Goal: Task Accomplishment & Management: Use online tool/utility

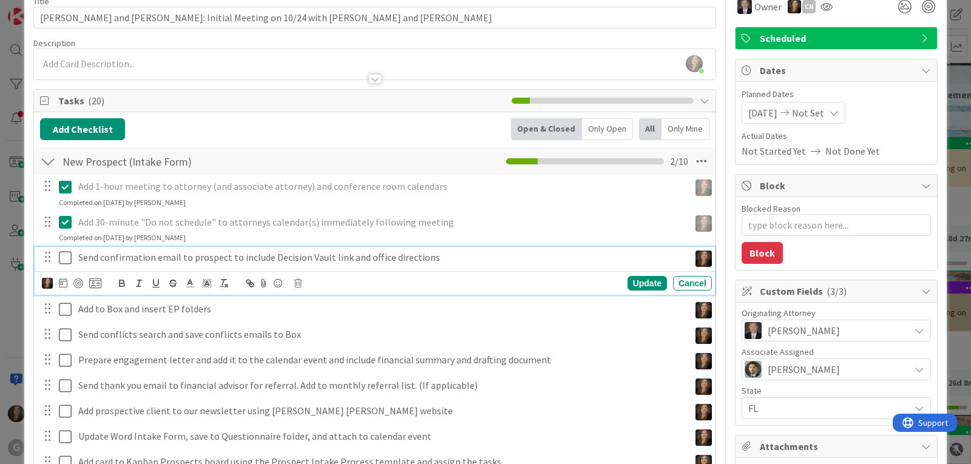
click at [67, 259] on icon at bounding box center [65, 258] width 13 height 15
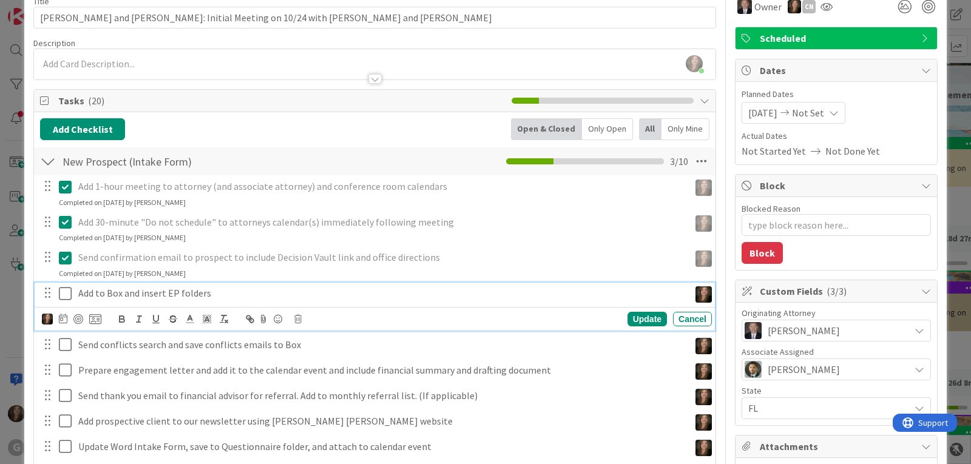
click at [63, 293] on icon at bounding box center [65, 294] width 13 height 15
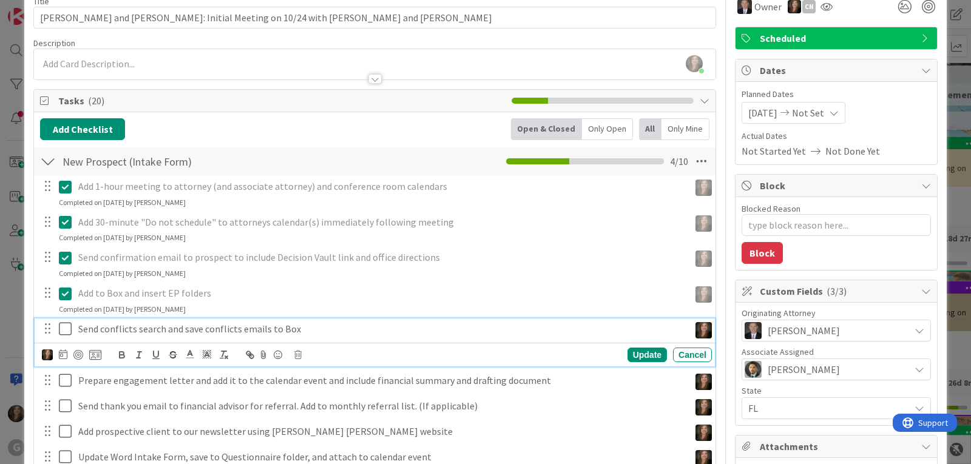
click at [66, 330] on icon at bounding box center [65, 329] width 13 height 15
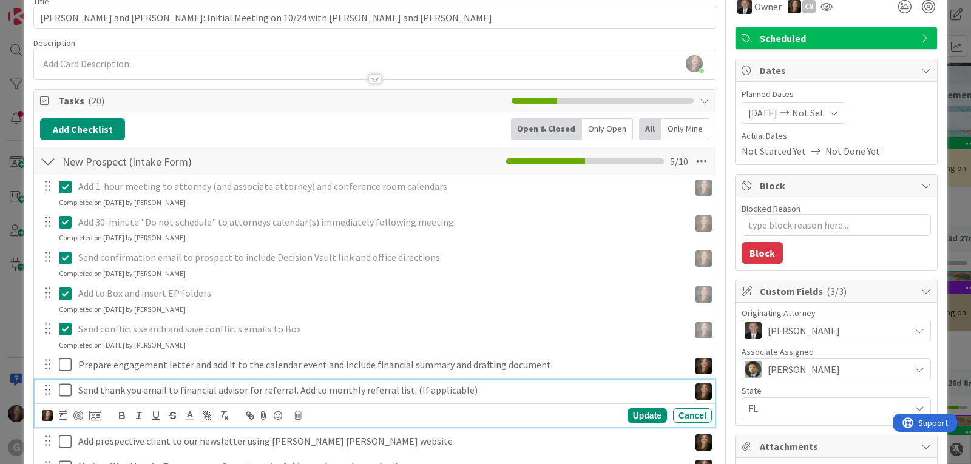
click at [247, 392] on p "Send thank you email to financial advisor for referral. Add to monthly referral…" at bounding box center [381, 391] width 607 height 14
click at [297, 414] on icon at bounding box center [297, 416] width 7 height 8
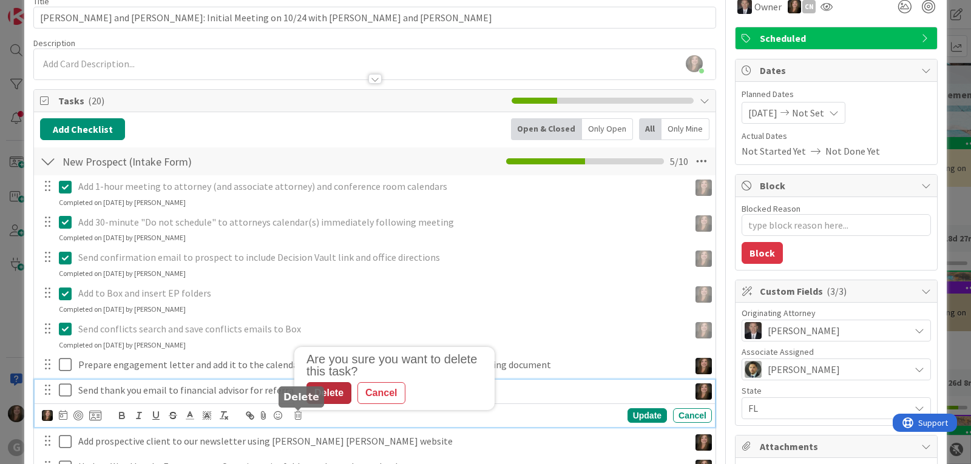
click at [340, 391] on div "Delete" at bounding box center [329, 393] width 45 height 22
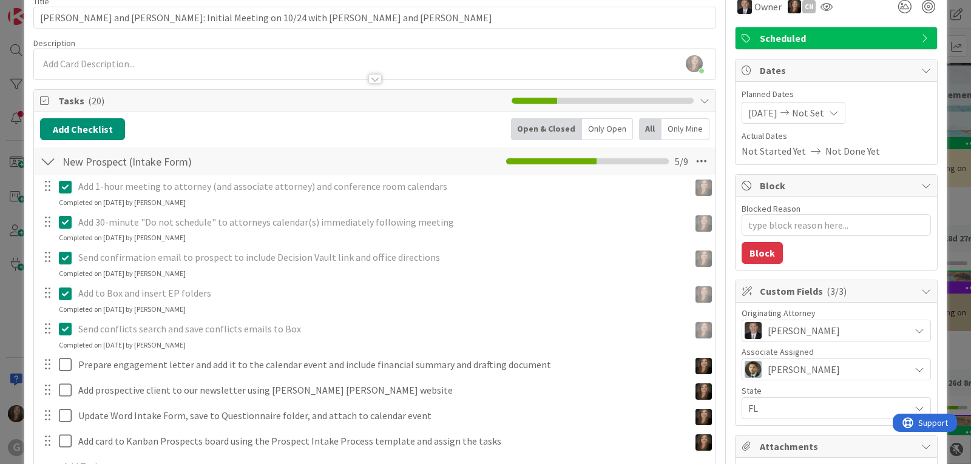
type textarea "x"
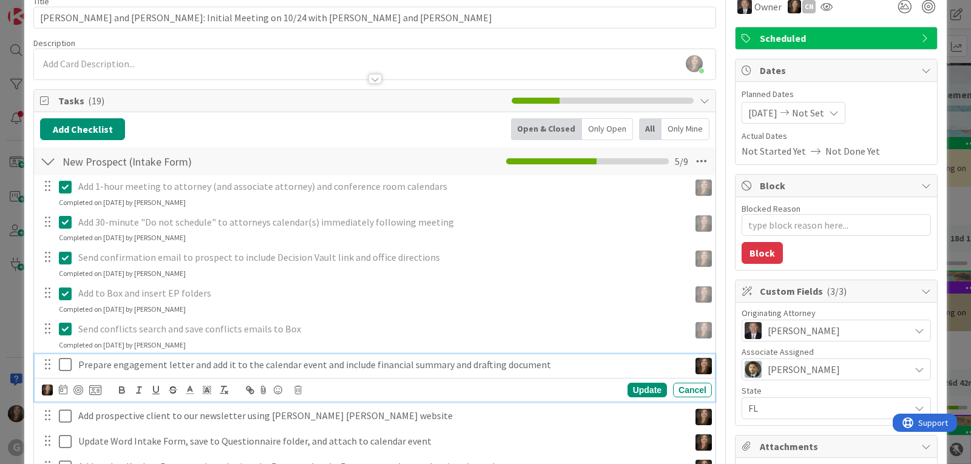
click at [249, 363] on p "Prepare engagement letter and add it to the calendar event and include financia…" at bounding box center [381, 365] width 607 height 14
click at [64, 392] on icon at bounding box center [63, 390] width 8 height 10
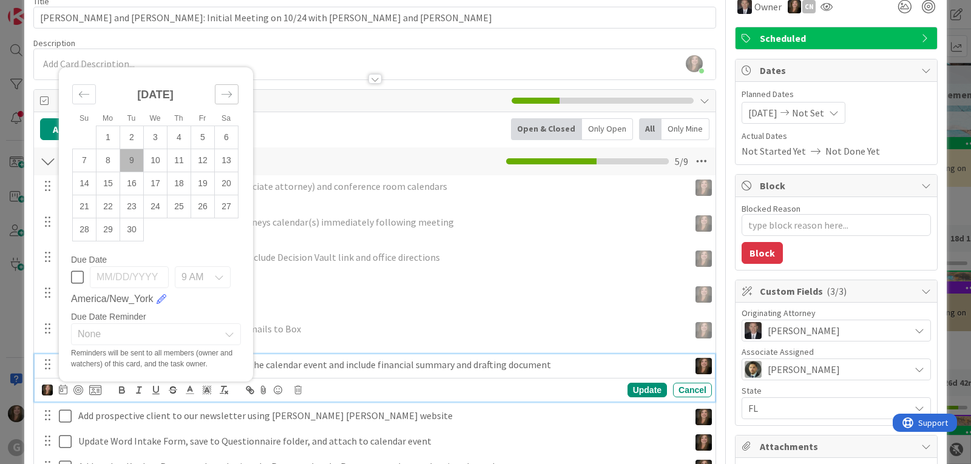
click at [226, 89] on icon "Move forward to switch to the next month." at bounding box center [227, 95] width 12 height 12
click at [199, 183] on td "17" at bounding box center [203, 183] width 24 height 23
type input "[DATE]"
click at [628, 388] on div "Update" at bounding box center [647, 390] width 39 height 15
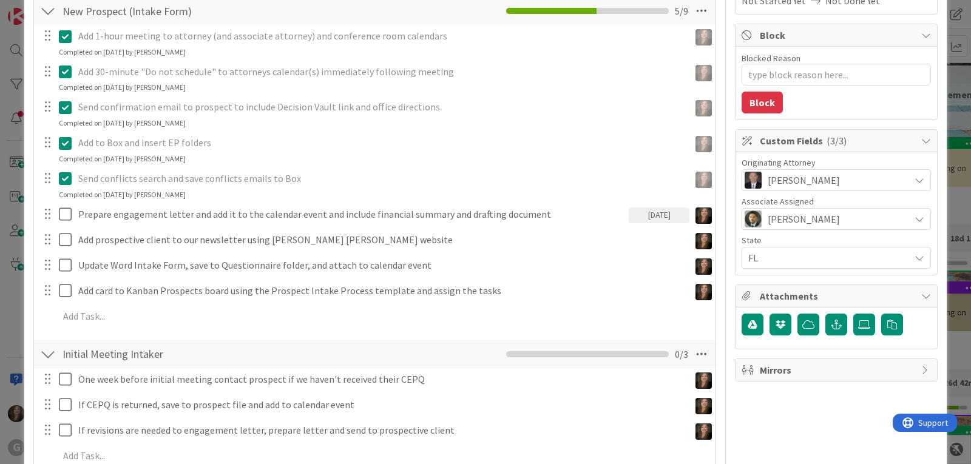
scroll to position [243, 0]
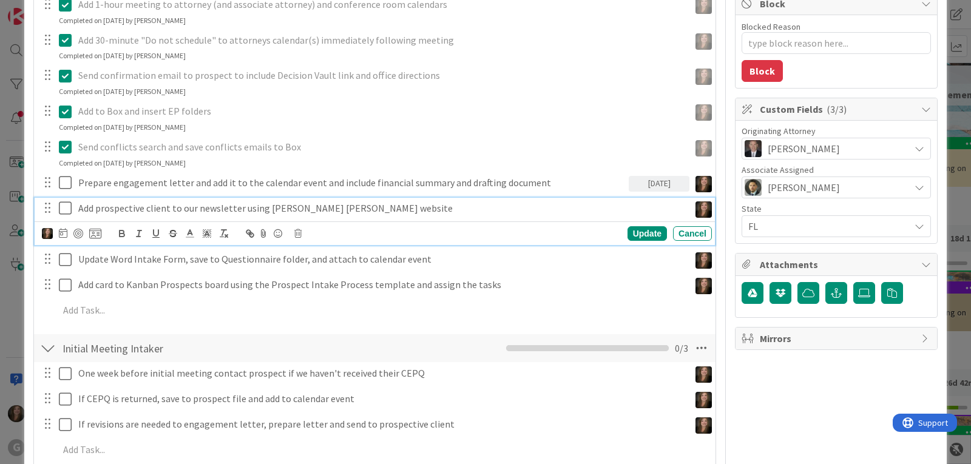
click at [67, 211] on icon at bounding box center [65, 208] width 13 height 15
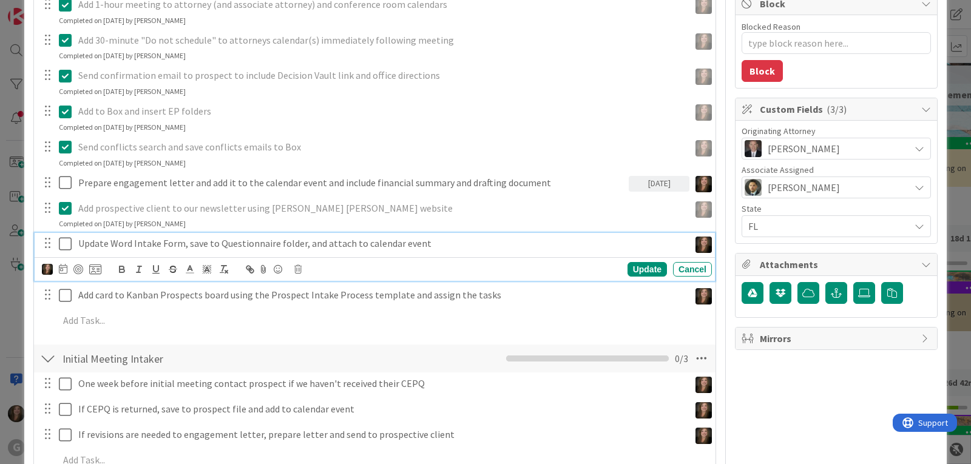
click at [60, 246] on icon at bounding box center [65, 244] width 13 height 15
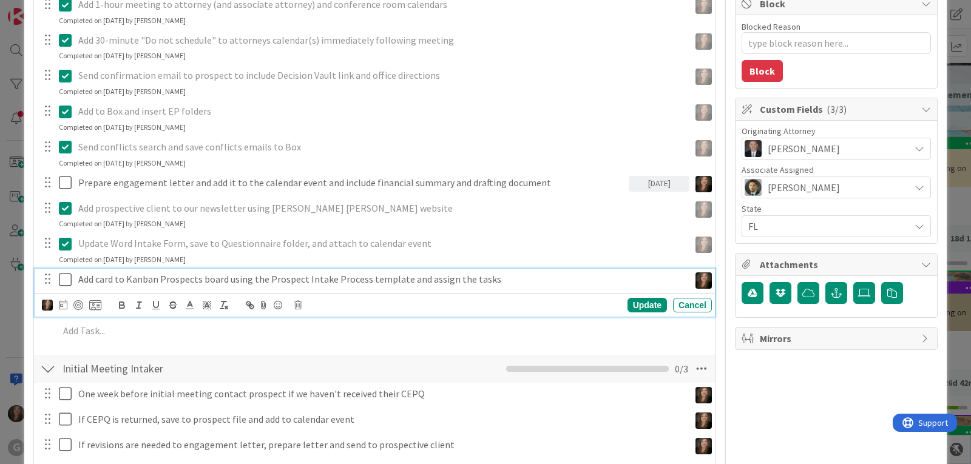
click at [64, 274] on icon at bounding box center [65, 280] width 13 height 15
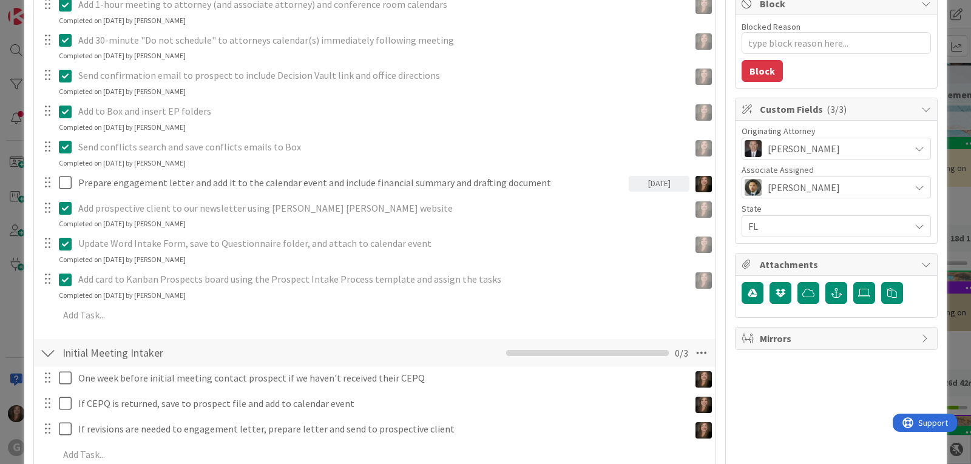
type textarea "x"
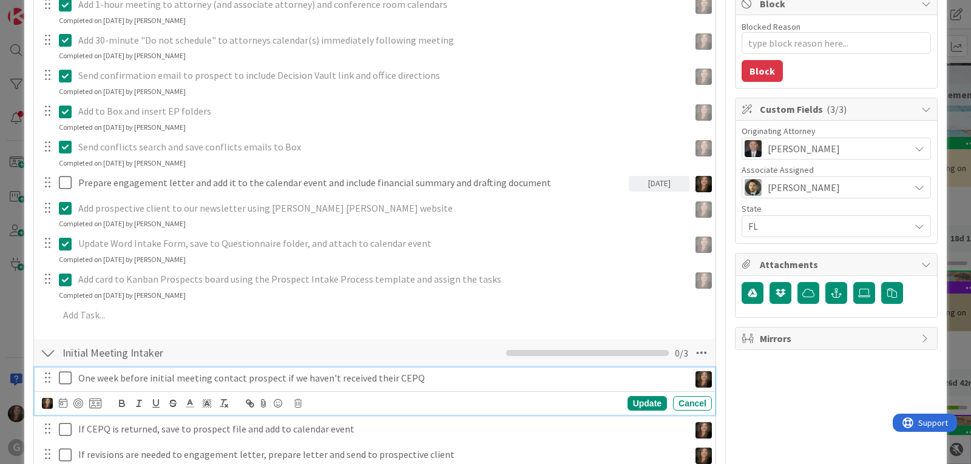
click at [178, 381] on p "One week before initial meeting contact prospect if we haven't received their C…" at bounding box center [381, 379] width 607 height 14
click at [61, 399] on icon at bounding box center [63, 403] width 8 height 10
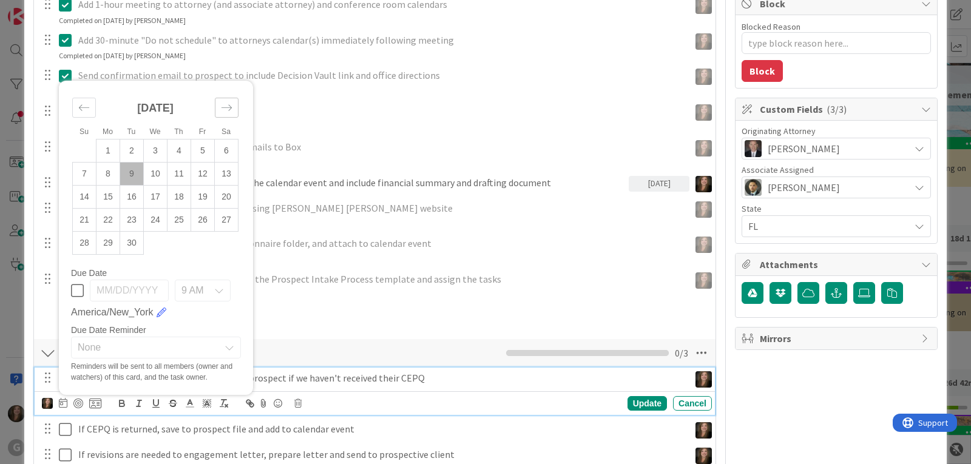
click at [227, 98] on div "Move forward to switch to the next month." at bounding box center [227, 108] width 24 height 20
click at [202, 195] on td "17" at bounding box center [203, 197] width 24 height 23
type input "[DATE]"
type textarea "x"
click at [628, 407] on div "Update" at bounding box center [647, 403] width 39 height 15
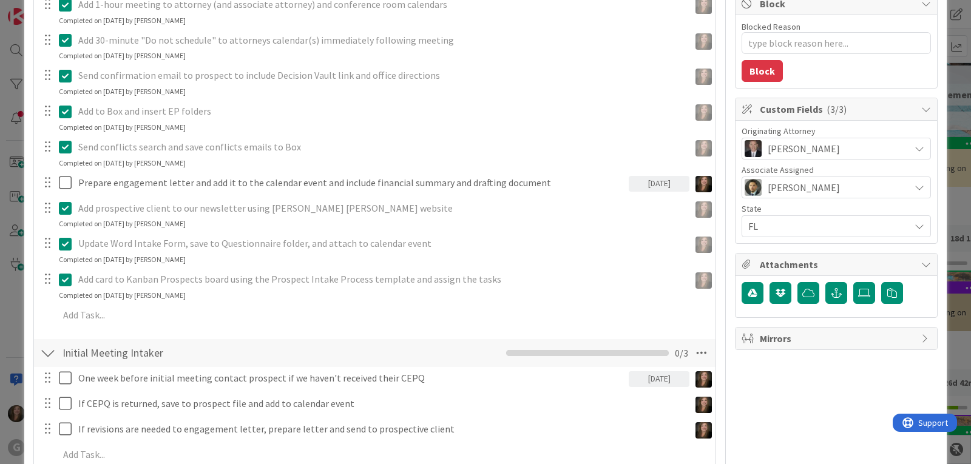
scroll to position [0, 0]
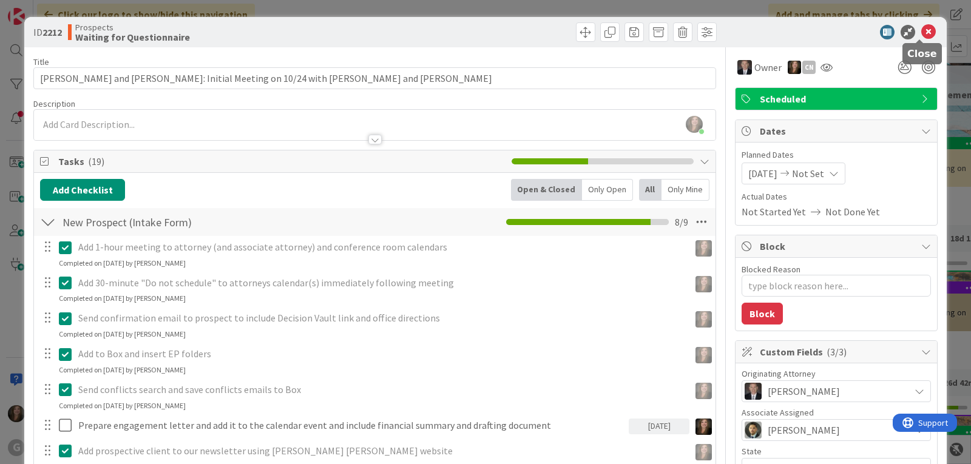
click at [922, 26] on icon at bounding box center [929, 32] width 15 height 15
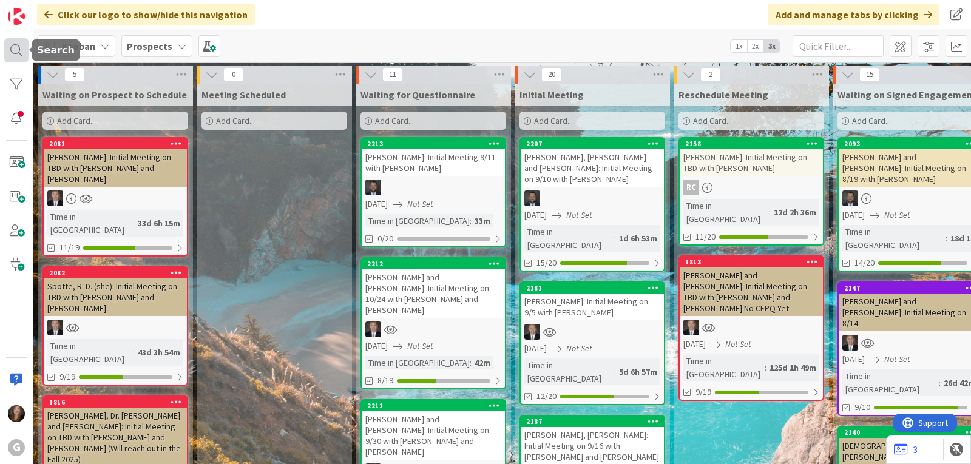
click at [12, 55] on div at bounding box center [16, 50] width 24 height 24
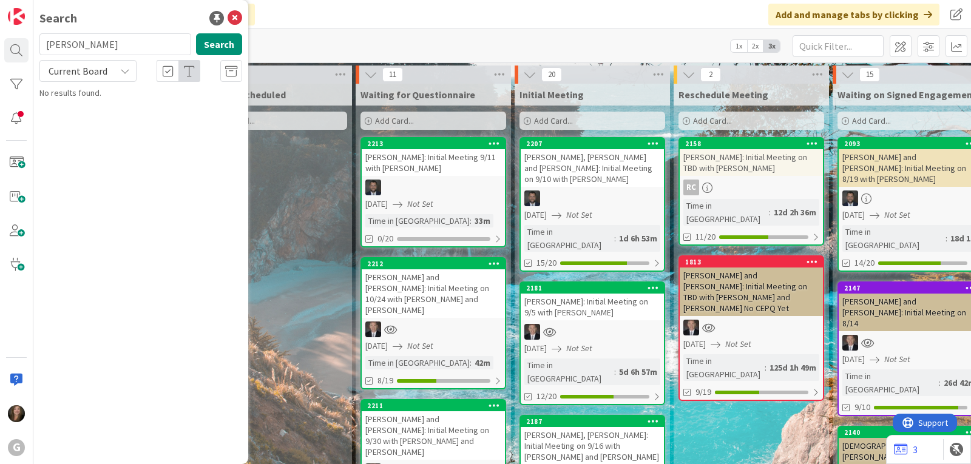
drag, startPoint x: 87, startPoint y: 47, endPoint x: 39, endPoint y: 45, distance: 47.4
click at [39, 45] on input "[PERSON_NAME]" at bounding box center [115, 44] width 152 height 22
drag, startPoint x: 95, startPoint y: 46, endPoint x: 39, endPoint y: 39, distance: 56.2
click at [39, 39] on input "[PERSON_NAME]" at bounding box center [115, 44] width 152 height 22
type input "[PERSON_NAME]"
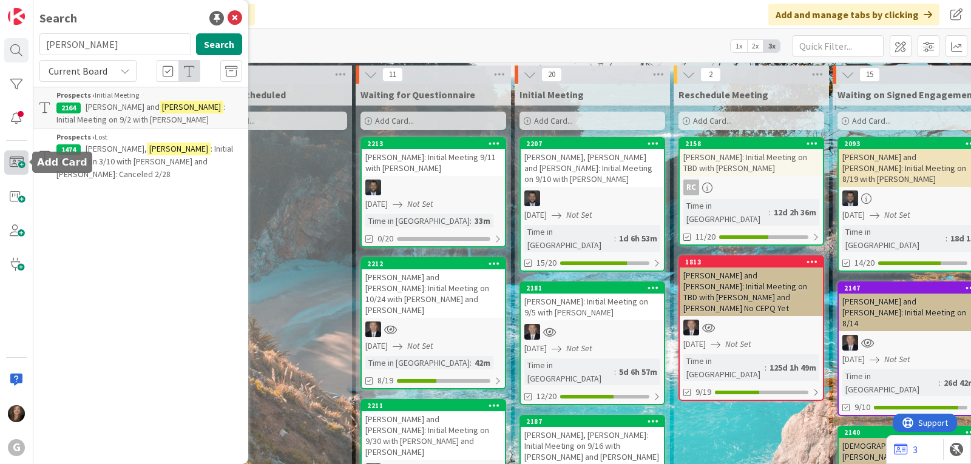
click at [16, 165] on span at bounding box center [16, 163] width 24 height 24
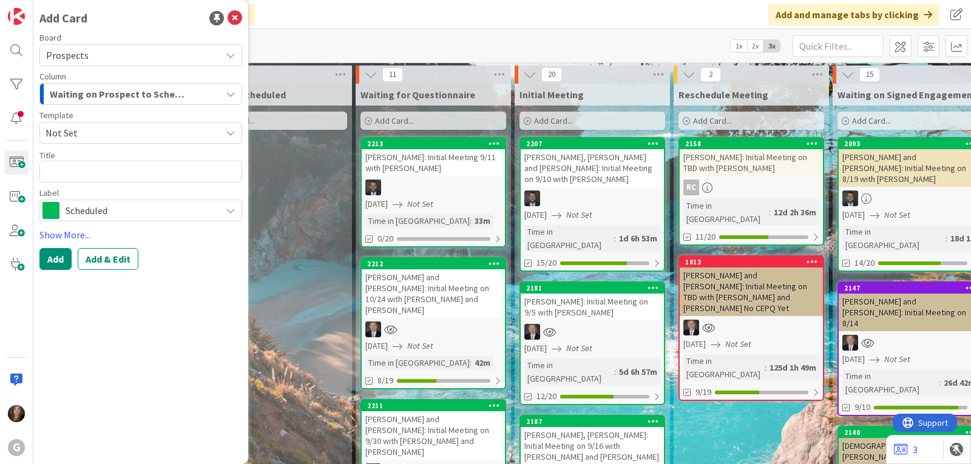
click at [226, 134] on icon at bounding box center [231, 133] width 10 height 10
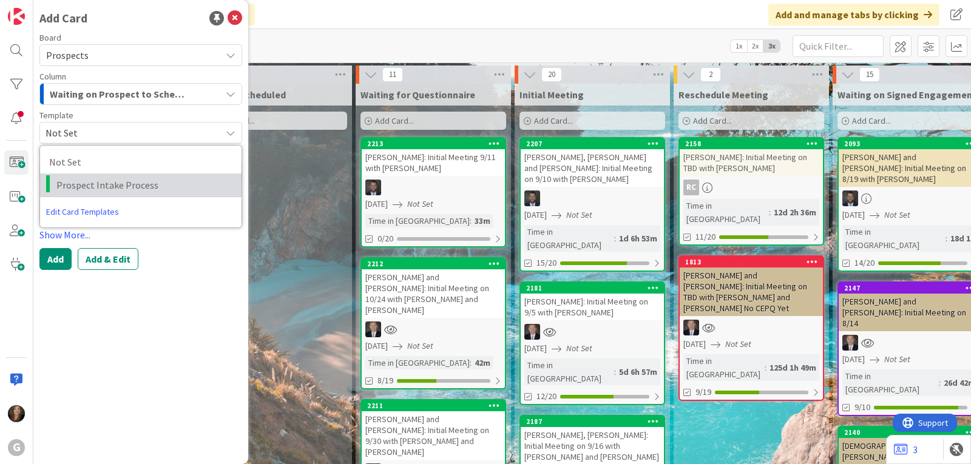
click at [171, 186] on span "Prospect Intake Process" at bounding box center [144, 185] width 176 height 16
type textarea "x"
type textarea "Prospect Intake Process"
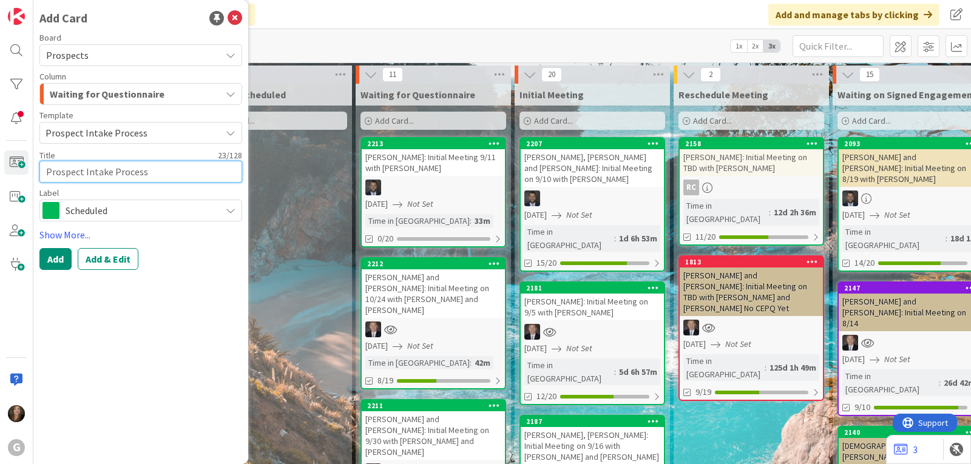
drag, startPoint x: 154, startPoint y: 174, endPoint x: 33, endPoint y: 173, distance: 120.8
click at [33, 173] on div "G Add Card Board Prospects Column Waiting for Questionnaire Template Prospect I…" at bounding box center [16, 232] width 33 height 464
type textarea "x"
type textarea "C"
type textarea "x"
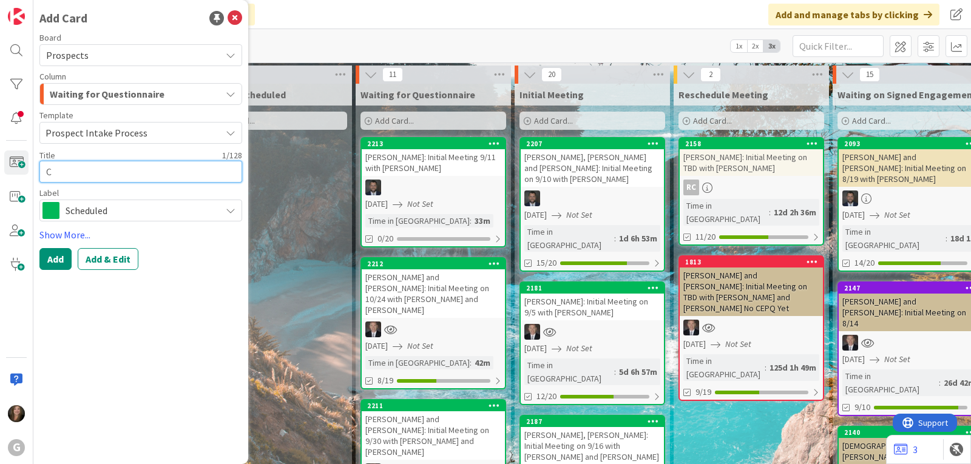
type textarea "Ca"
type textarea "x"
type textarea "Car"
type textarea "x"
type textarea "Carm"
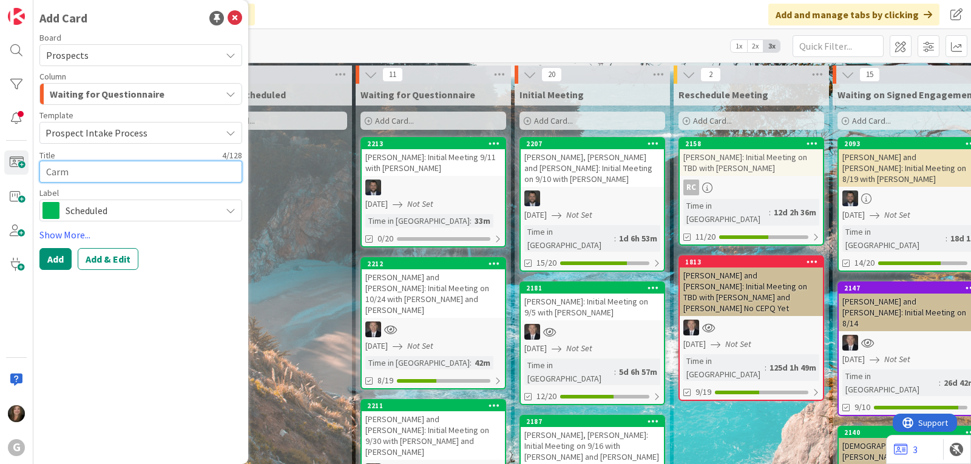
type textarea "x"
type textarea "Carmi"
type textarea "x"
type textarea "Carmic"
type textarea "x"
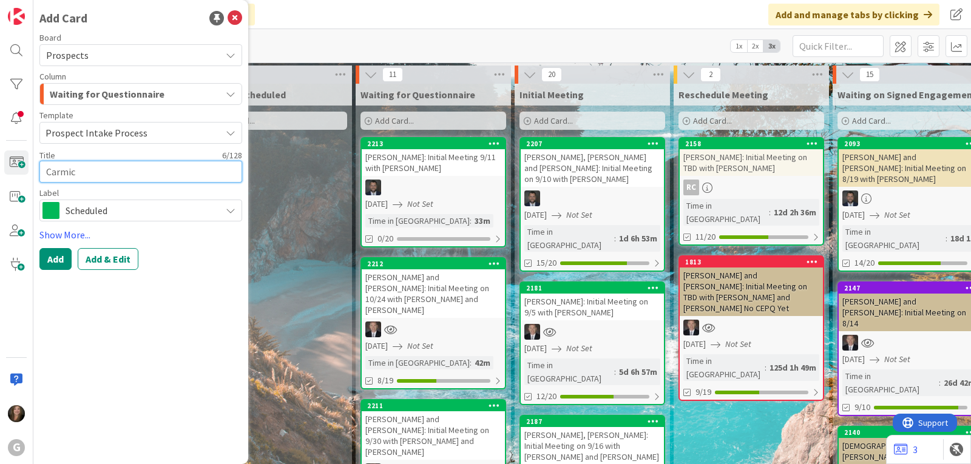
type textarea "Carmich"
type textarea "x"
type textarea "Carmicha"
type textarea "x"
type textarea "Carmichae"
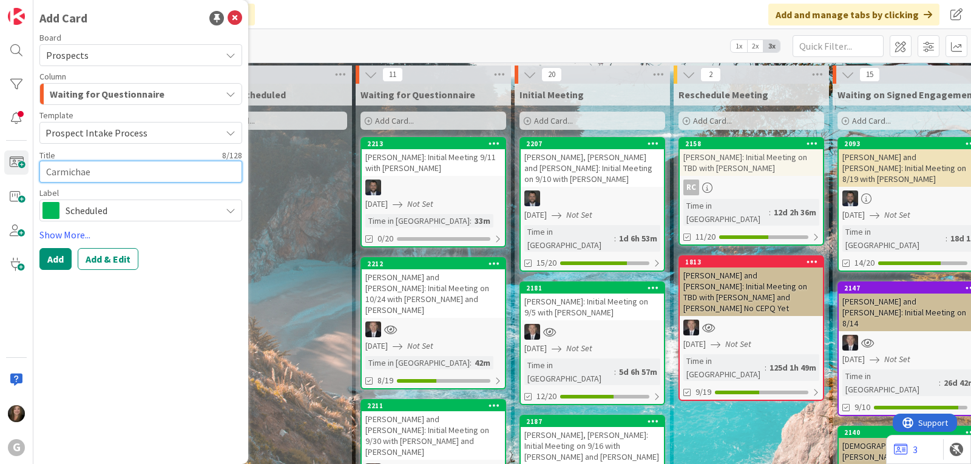
type textarea "x"
type textarea "[PERSON_NAME]"
type textarea "x"
type textarea "[PERSON_NAME],"
type textarea "x"
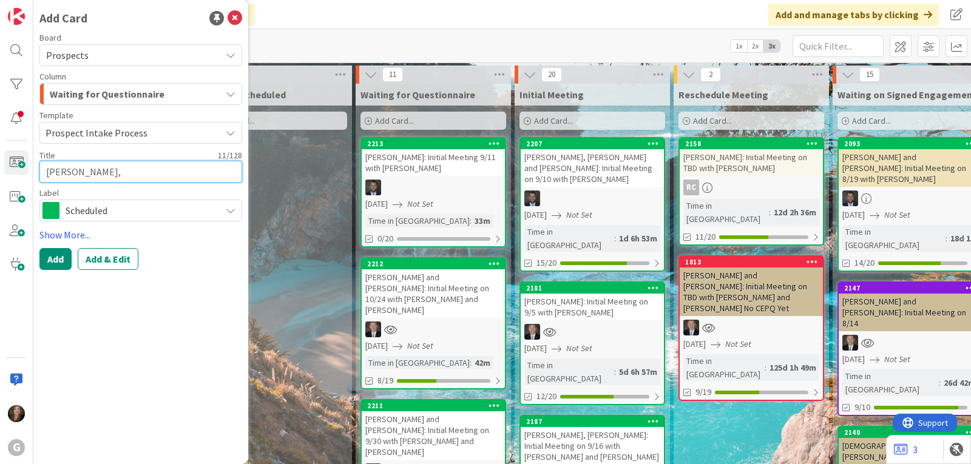
type textarea "[PERSON_NAME],"
type textarea "x"
type textarea "[PERSON_NAME]"
type textarea "x"
type textarea "[PERSON_NAME]"
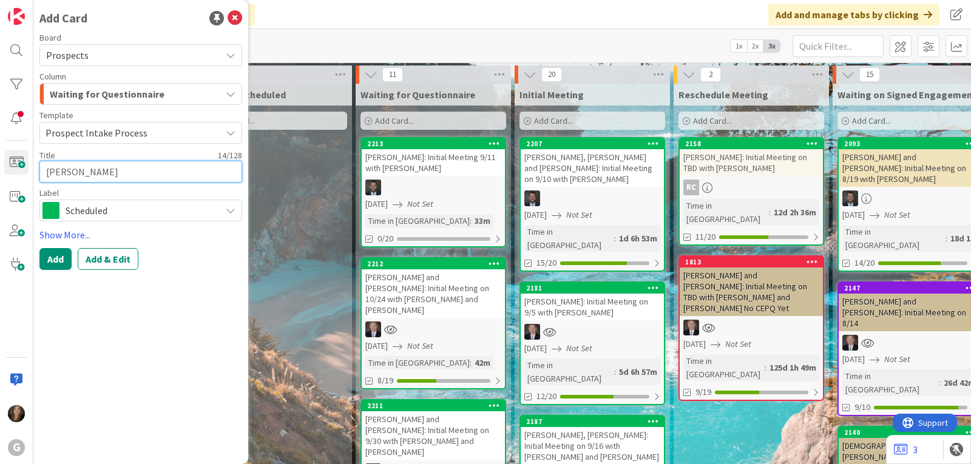
type textarea "x"
type textarea "[PERSON_NAME]"
type textarea "x"
type textarea "[PERSON_NAME], [PERSON_NAME]"
type textarea "x"
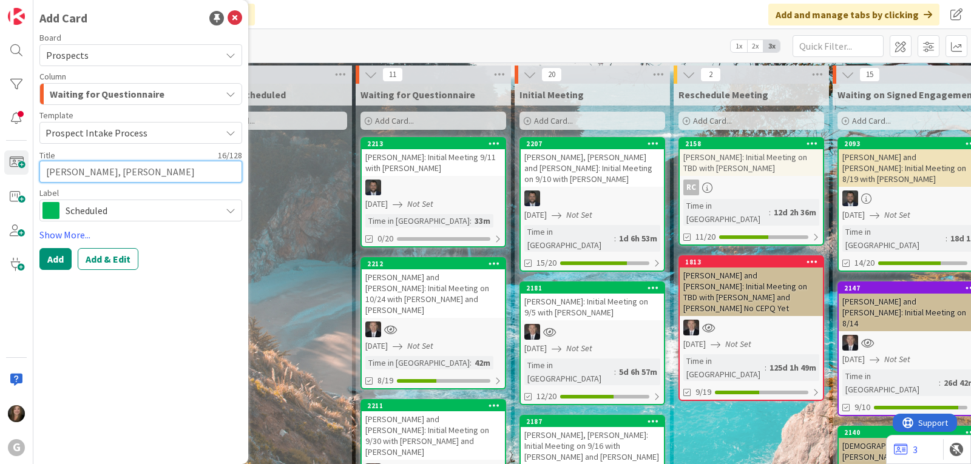
type textarea "[PERSON_NAME]"
type textarea "x"
type textarea "[PERSON_NAME]"
type textarea "x"
type textarea "[PERSON_NAME]"
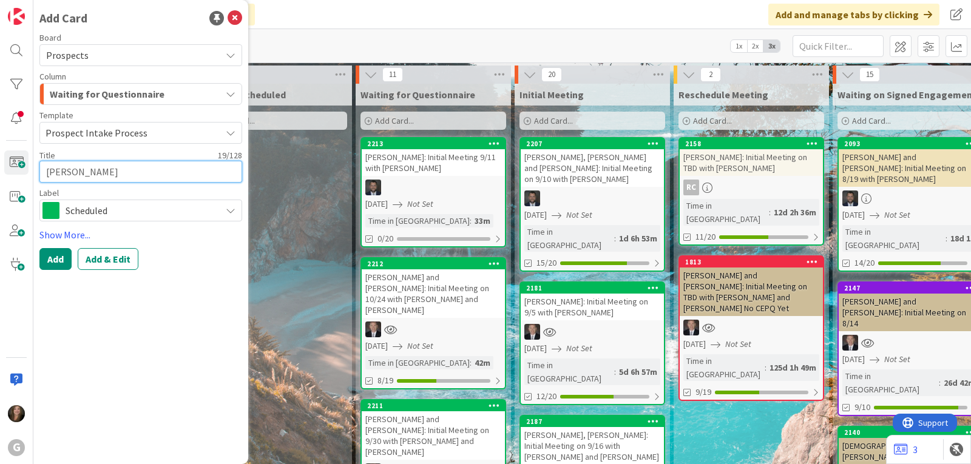
type textarea "x"
type textarea "[PERSON_NAME] an"
type textarea "x"
type textarea "[PERSON_NAME] and"
type textarea "x"
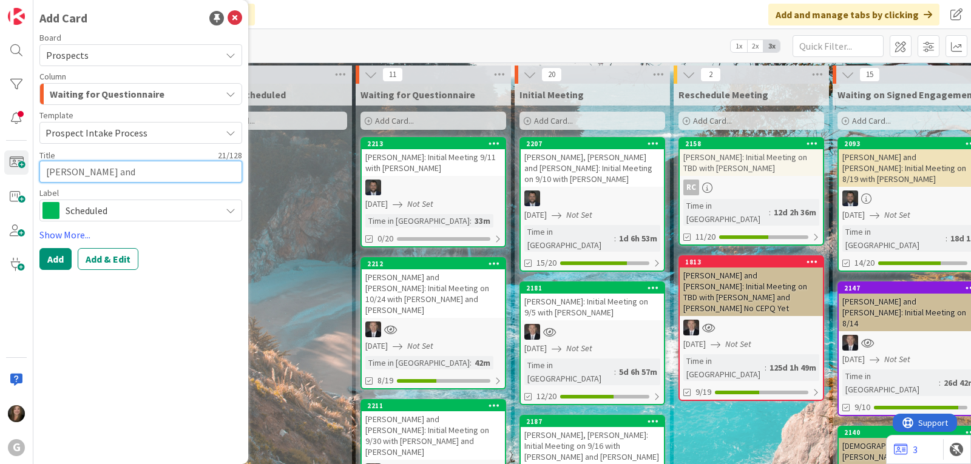
type textarea "[PERSON_NAME] and"
type textarea "x"
type textarea "[PERSON_NAME] and J"
type textarea "x"
type textarea "[PERSON_NAME] and [PERSON_NAME]"
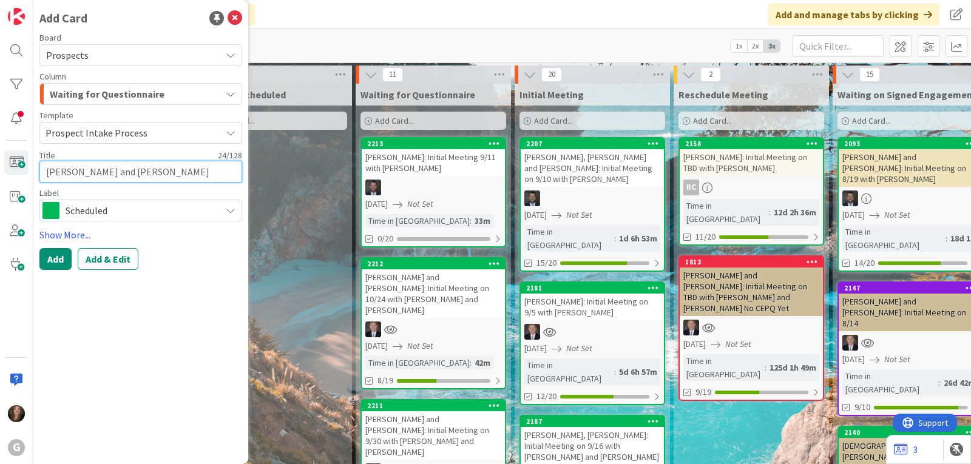
type textarea "x"
type textarea "[PERSON_NAME] and [PERSON_NAME]"
type textarea "x"
type textarea "[PERSON_NAME] and [PERSON_NAME]"
type textarea "x"
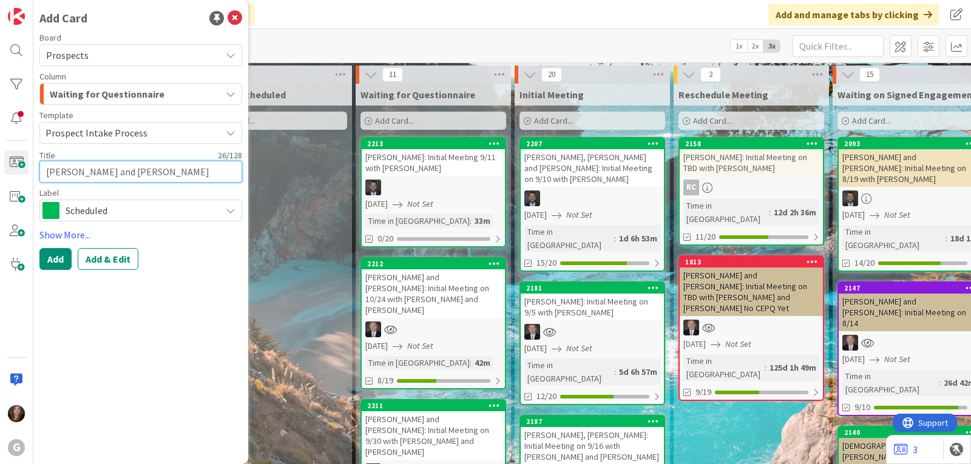
type textarea "[PERSON_NAME] and [PERSON_NAME]:"
type textarea "x"
type textarea "[PERSON_NAME] and [PERSON_NAME]:"
type textarea "x"
type textarea "[PERSON_NAME] and [PERSON_NAME]: I"
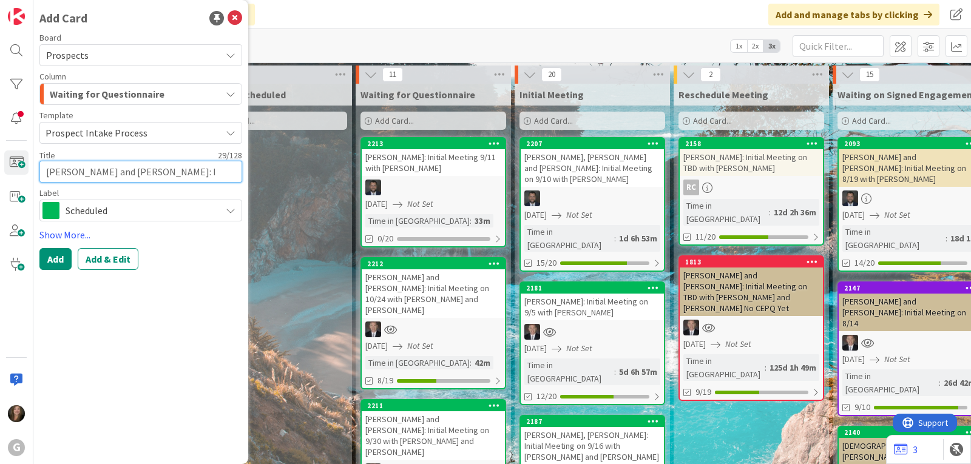
type textarea "x"
type textarea "[PERSON_NAME] and [PERSON_NAME]: In"
type textarea "x"
type textarea "[PERSON_NAME] and [PERSON_NAME]: Ini"
type textarea "x"
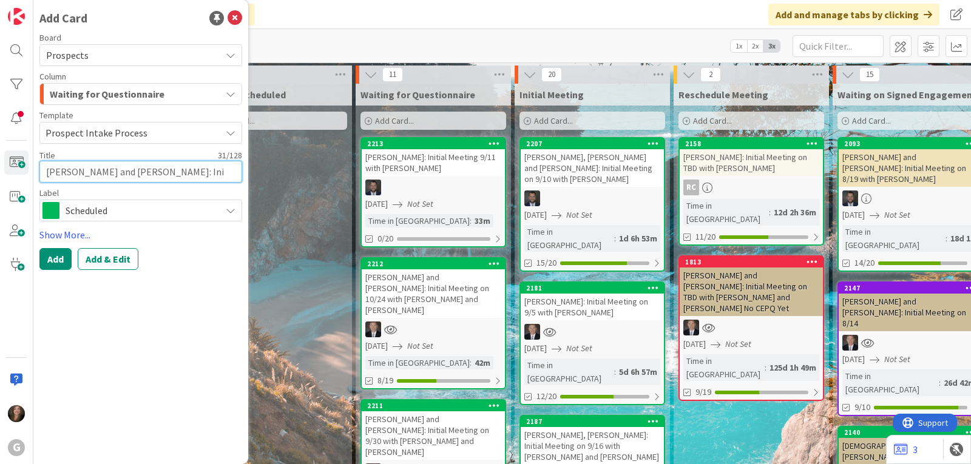
type textarea "[PERSON_NAME] and [PERSON_NAME]: Init"
type textarea "x"
type textarea "[PERSON_NAME] and [PERSON_NAME]: Initi"
type textarea "x"
type textarea "[PERSON_NAME] and [PERSON_NAME]: Initia"
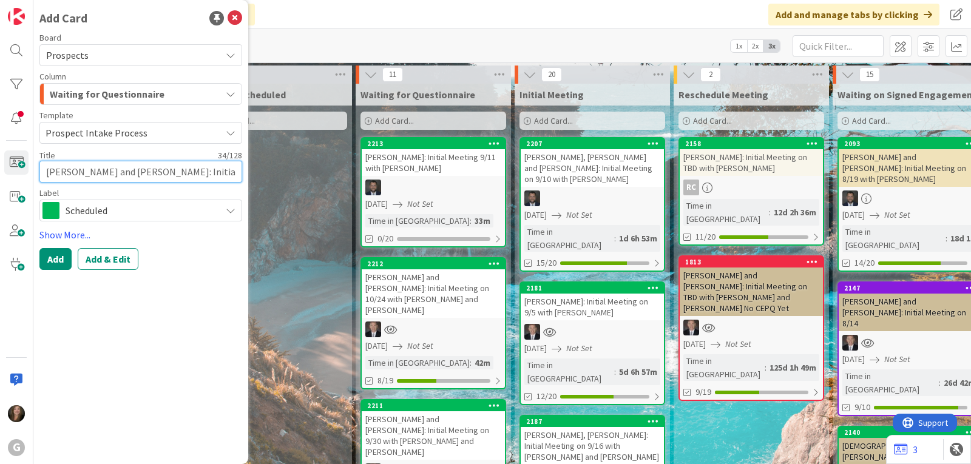
type textarea "x"
type textarea "[PERSON_NAME] and [PERSON_NAME]: Initial"
type textarea "x"
type textarea "[PERSON_NAME] and [PERSON_NAME]: Initial"
type textarea "x"
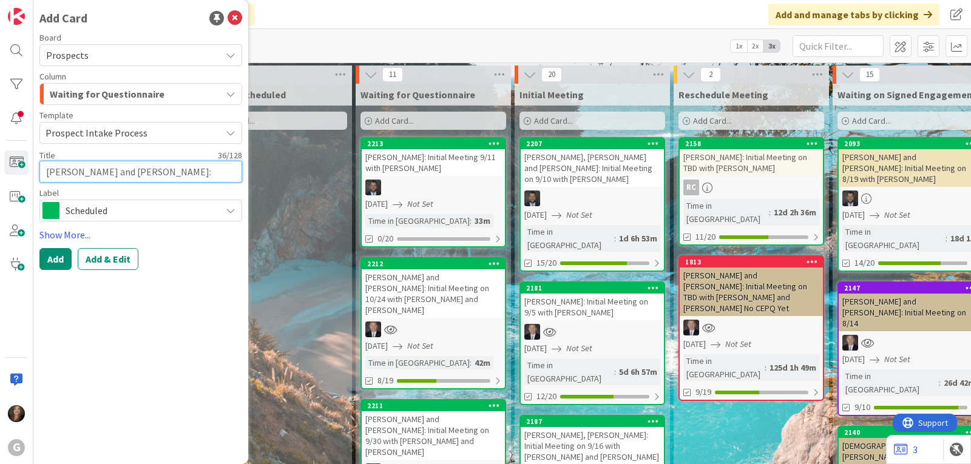
type textarea "[PERSON_NAME] and [PERSON_NAME]: Initial M"
type textarea "x"
type textarea "[PERSON_NAME] and [PERSON_NAME]: Initial Me"
type textarea "x"
type textarea "[PERSON_NAME] and [PERSON_NAME]: Initial Mee"
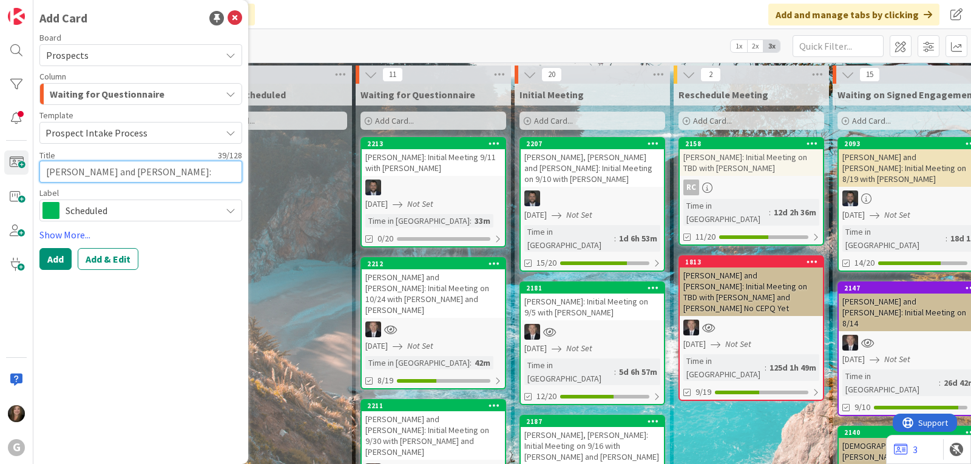
type textarea "x"
type textarea "[PERSON_NAME] and [PERSON_NAME]: Initial Meet"
type textarea "x"
type textarea "[PERSON_NAME] and [PERSON_NAME]: Initial Meeti"
type textarea "x"
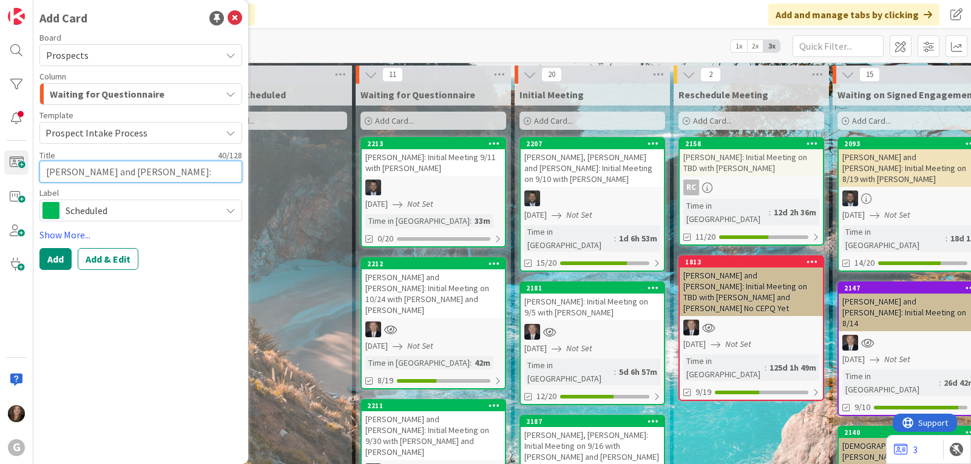
type textarea "[PERSON_NAME] and [PERSON_NAME]: Initial Meetin"
type textarea "x"
type textarea "[PERSON_NAME] and [PERSON_NAME]: Initial Meeting"
type textarea "x"
type textarea "[PERSON_NAME] and [PERSON_NAME]: Initial Meeting"
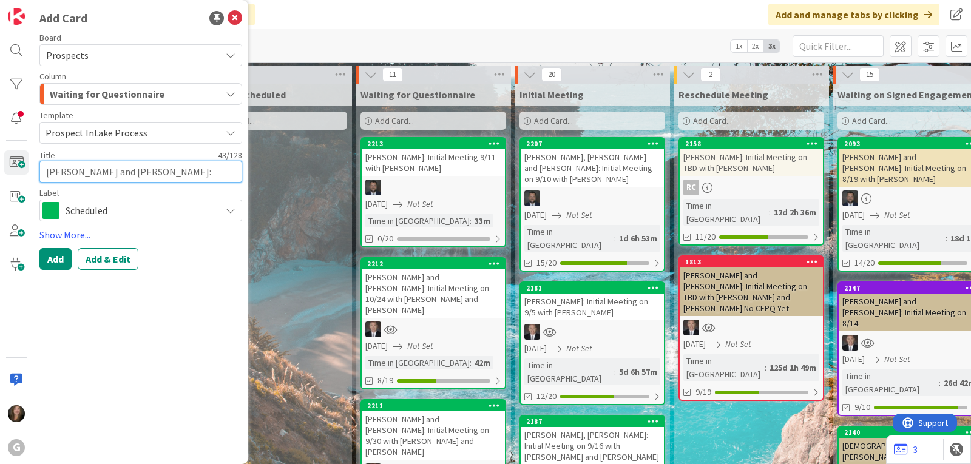
type textarea "x"
type textarea "[PERSON_NAME] and [PERSON_NAME]: Initial Meeting o"
type textarea "x"
type textarea "[PERSON_NAME] and [PERSON_NAME]: Initial Meeting on"
type textarea "x"
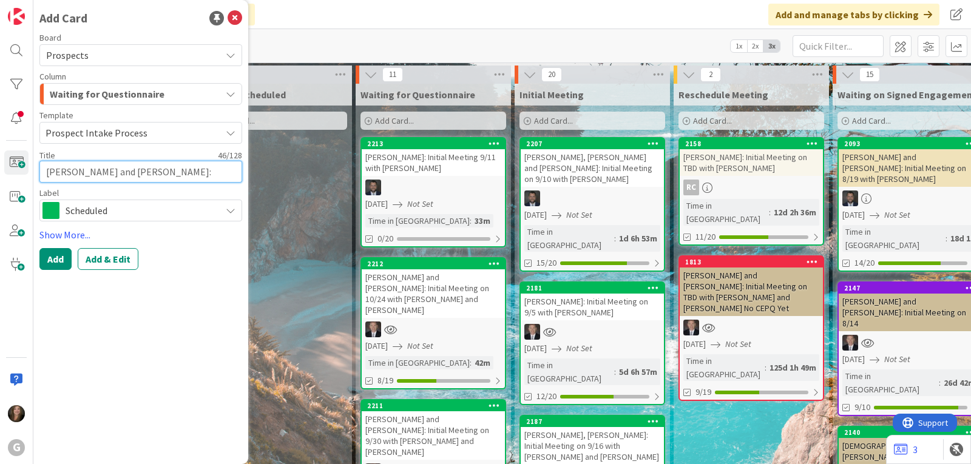
type textarea "[PERSON_NAME] and [PERSON_NAME]: Initial Meeting on"
type textarea "x"
type textarea "[PERSON_NAME] and [PERSON_NAME]: Initial Meeting on 1"
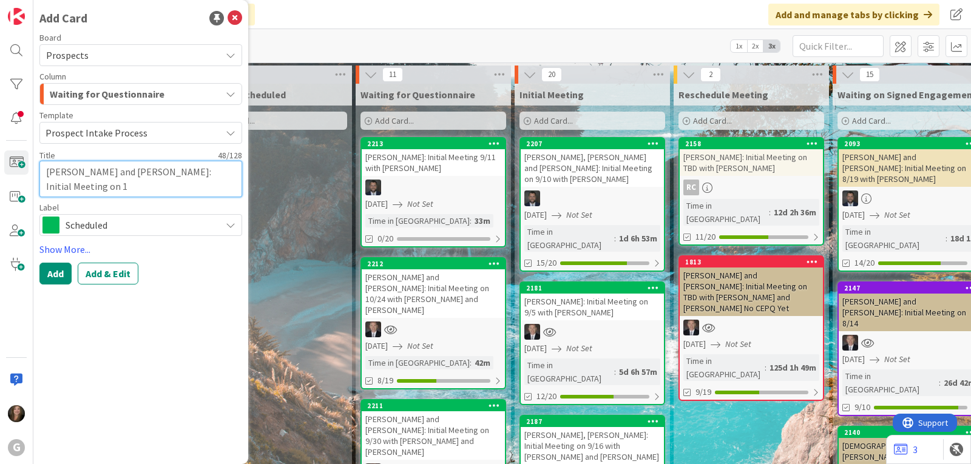
type textarea "x"
type textarea "[PERSON_NAME] and [PERSON_NAME]: Initial Meeting on 10"
type textarea "x"
type textarea "[PERSON_NAME] and [PERSON_NAME]: Initial Meeting on 10/"
type textarea "x"
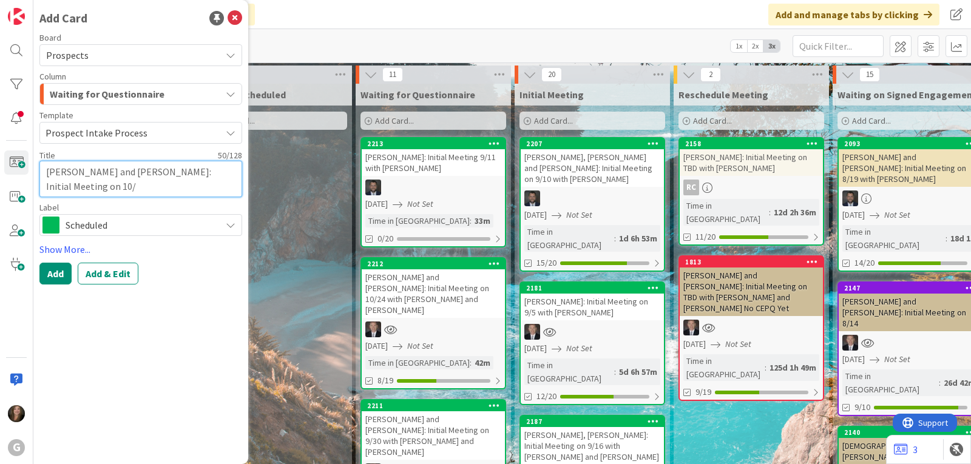
type textarea "[PERSON_NAME] and [PERSON_NAME]: Initial Meeting on 10/7"
type textarea "x"
type textarea "[PERSON_NAME] and [PERSON_NAME]: Initial Meeting on 10/7"
type textarea "x"
type textarea "[PERSON_NAME] and [PERSON_NAME]: Initial Meeting on 10/7 w"
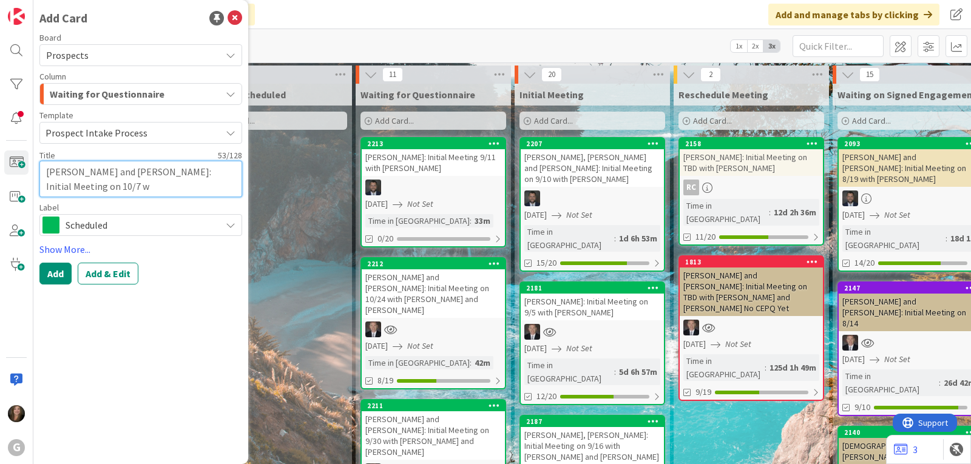
type textarea "x"
type textarea "[PERSON_NAME] and [PERSON_NAME]: Initial Meeting on 10/7 wi"
type textarea "x"
type textarea "[PERSON_NAME] and [PERSON_NAME]: Initial Meeting on 10/7 wit"
type textarea "x"
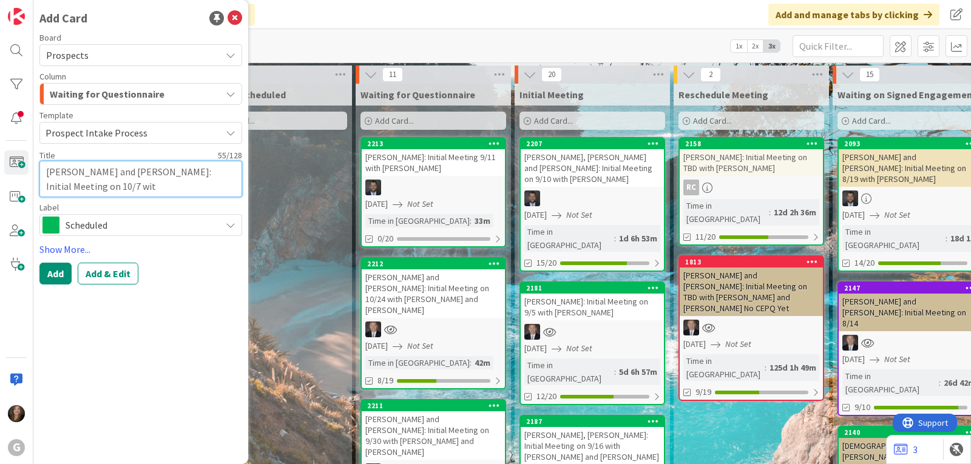
type textarea "[PERSON_NAME] and [PERSON_NAME]: Initial Meeting on 10/7 with"
type textarea "x"
type textarea "[PERSON_NAME] and [PERSON_NAME]: Initial Meeting on 10/7 with"
type textarea "x"
type textarea "[PERSON_NAME] and [PERSON_NAME]: Initial Meeting on 10/7 with B"
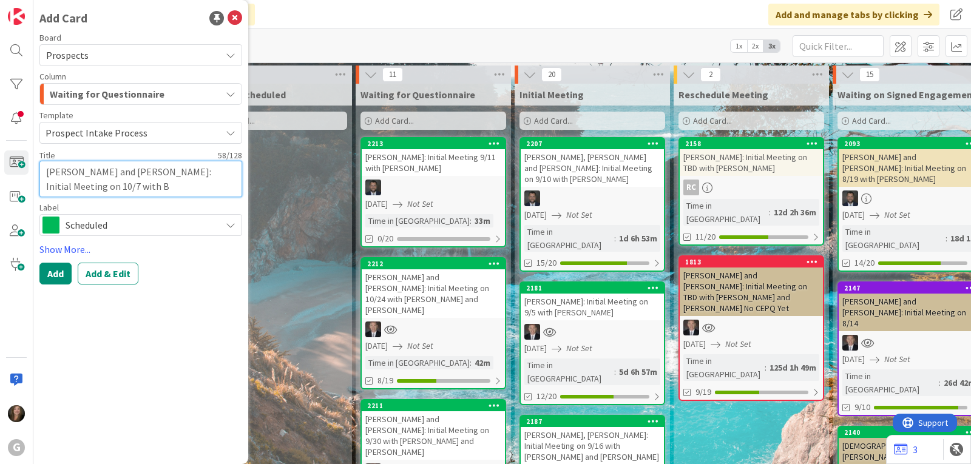
type textarea "x"
type textarea "[PERSON_NAME] and [PERSON_NAME]: Initial Meeting on 10/7 with [PERSON_NAME]"
type textarea "x"
type textarea "[PERSON_NAME] and [PERSON_NAME]: Initial Meeting on 10/7 with Bra"
type textarea "x"
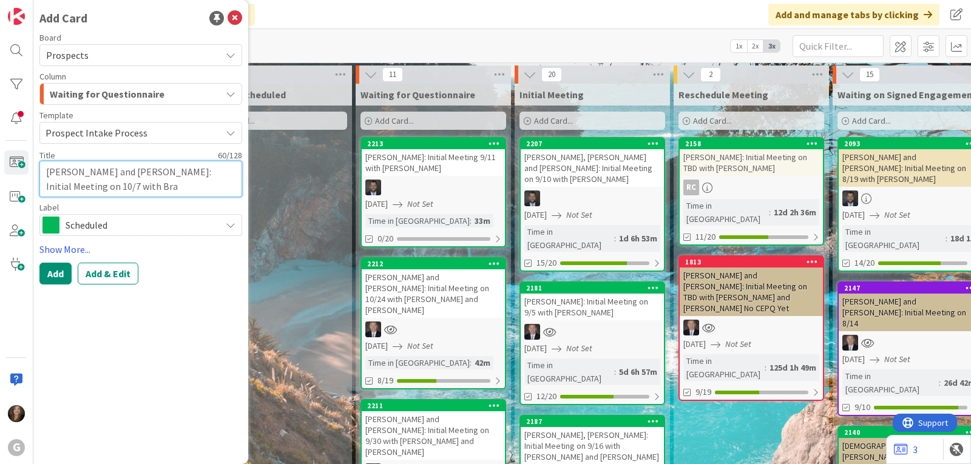
type textarea "[PERSON_NAME] and [PERSON_NAME]: Initial Meeting on 10/7 with [PERSON_NAME]"
type textarea "x"
type textarea "[PERSON_NAME] and [PERSON_NAME]: Initial Meeting on 10/7 with [PERSON_NAME]"
type textarea "x"
type textarea "[PERSON_NAME] and [PERSON_NAME]: Initial Meeting on 10/7 with [PERSON_NAME]"
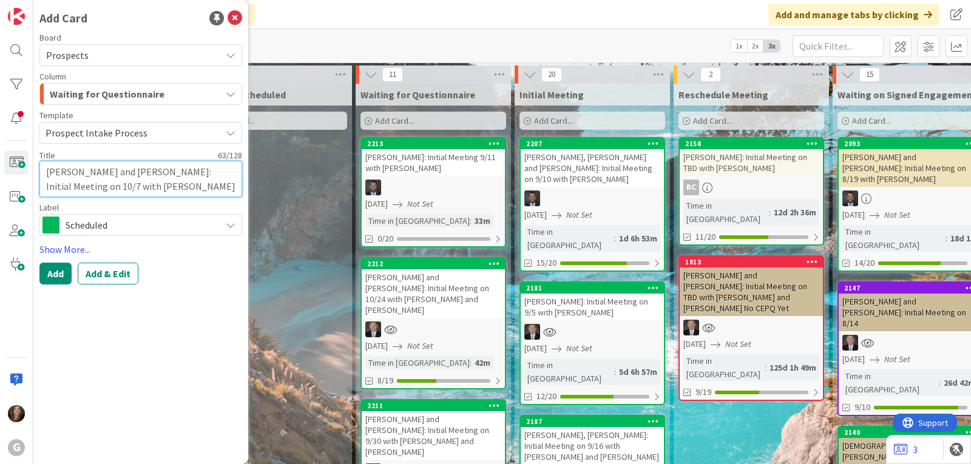
type textarea "x"
type textarea "[PERSON_NAME] and [PERSON_NAME]: Initial Meeting on 10/7 with [PERSON_NAME]"
type textarea "x"
type textarea "[PERSON_NAME] and [PERSON_NAME]: Initial Meeting on 10/7 with [PERSON_NAME] and"
type textarea "x"
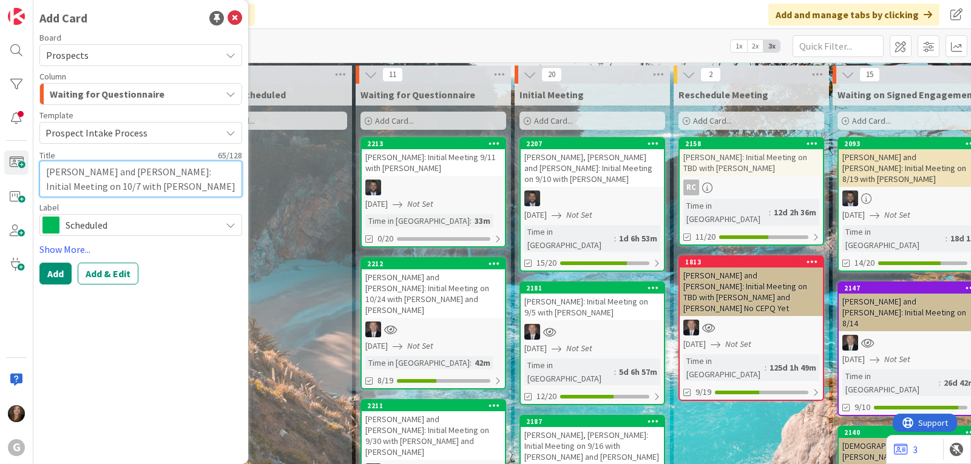
type textarea "[PERSON_NAME] and [PERSON_NAME]: Initial Meeting on 10/7 with [PERSON_NAME] and"
type textarea "x"
type textarea "[PERSON_NAME] and [PERSON_NAME]: Initial Meeting on 10/7 with [PERSON_NAME] and…"
type textarea "x"
type textarea "[PERSON_NAME] and [PERSON_NAME]: Initial Meeting on 10/7 with [PERSON_NAME] and…"
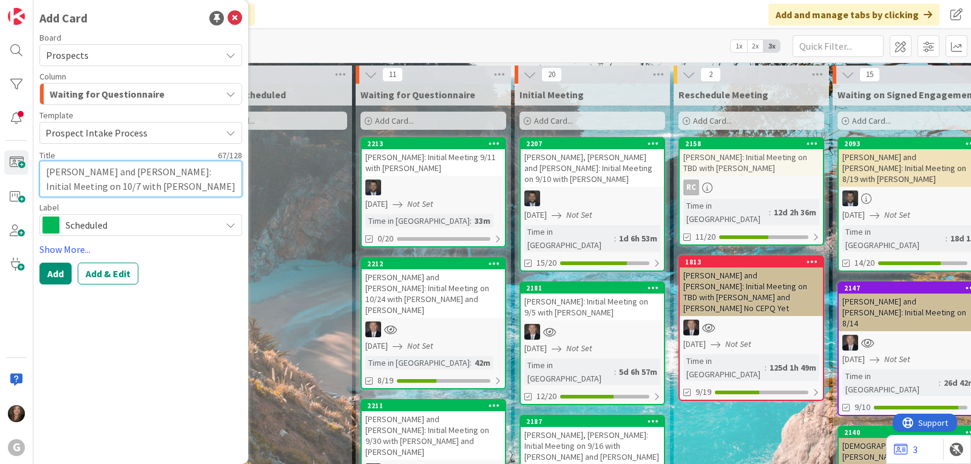
type textarea "x"
type textarea "[PERSON_NAME] and [PERSON_NAME]: Initial Meeting on 10/7 with [PERSON_NAME] and…"
type textarea "x"
type textarea "[PERSON_NAME] and [PERSON_NAME]: Initial Meeting on 10/7 with [PERSON_NAME] and…"
type textarea "x"
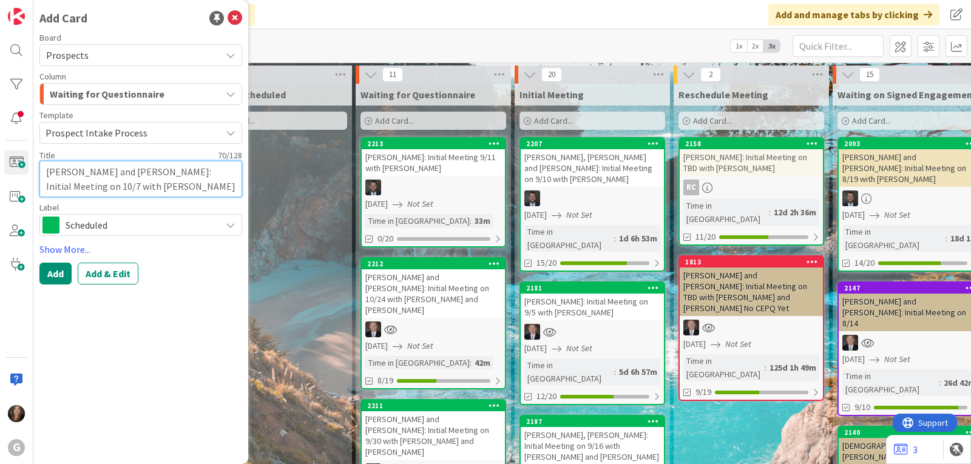
type textarea "[PERSON_NAME] and [PERSON_NAME]: Initial Meeting on 10/7 with [PERSON_NAME] and…"
type textarea "x"
type textarea "[PERSON_NAME] and [PERSON_NAME]: Initial Meeting on 10/7 with [PERSON_NAME] and…"
type textarea "x"
type textarea "[PERSON_NAME] and [PERSON_NAME]: Initial Meeting on 10/7 with [PERSON_NAME] and…"
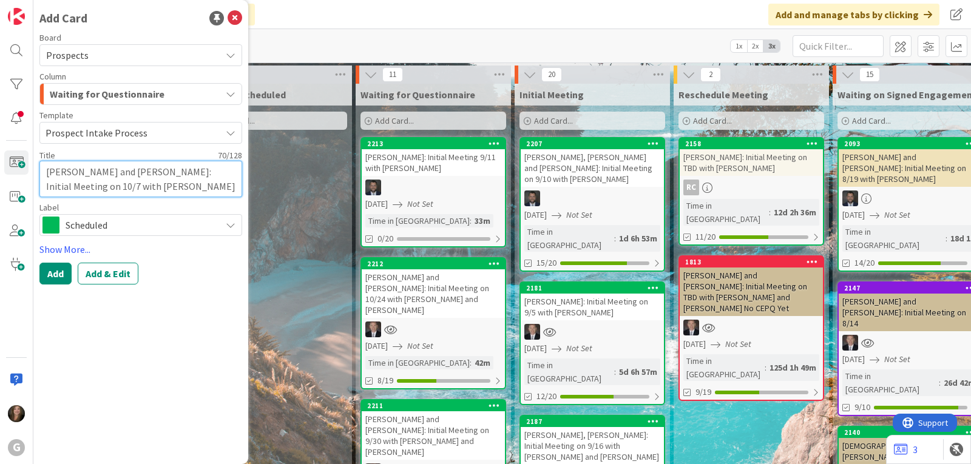
type textarea "x"
type textarea "[PERSON_NAME] and [PERSON_NAME]: Initial Meeting on 10/7 with [PERSON_NAME] and…"
type textarea "x"
type textarea "[PERSON_NAME] and [PERSON_NAME]: Initial Meeting on 10/7 with [PERSON_NAME] and…"
type textarea "x"
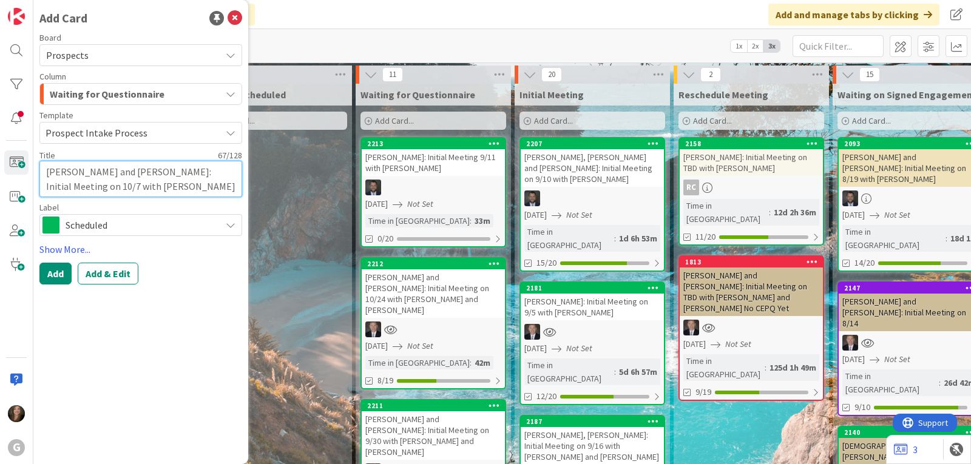
type textarea "[PERSON_NAME] and [PERSON_NAME]: Initial Meeting on 10/7 with [PERSON_NAME] and"
type textarea "x"
type textarea "[PERSON_NAME] and [PERSON_NAME]: Initial Meeting on 10/7 with [PERSON_NAME] and"
type textarea "x"
type textarea "[PERSON_NAME] and [PERSON_NAME]: Initial Meeting on 10/7 with [PERSON_NAME]"
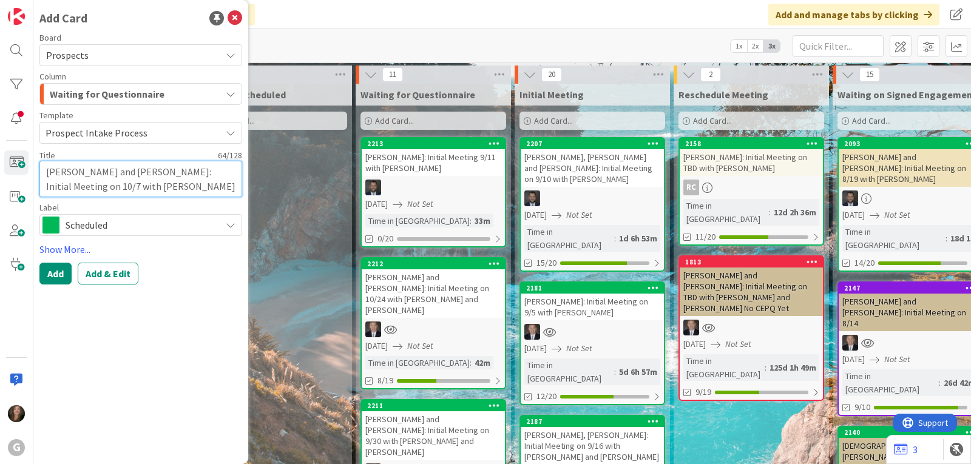
type textarea "x"
type textarea "[PERSON_NAME] and [PERSON_NAME]: Initial Meeting on 10/7 with [PERSON_NAME]"
type textarea "x"
type textarea "[PERSON_NAME] and [PERSON_NAME]: Initial Meeting on 10/7 with [PERSON_NAME]"
click at [92, 266] on button "Add & Edit" at bounding box center [108, 274] width 61 height 22
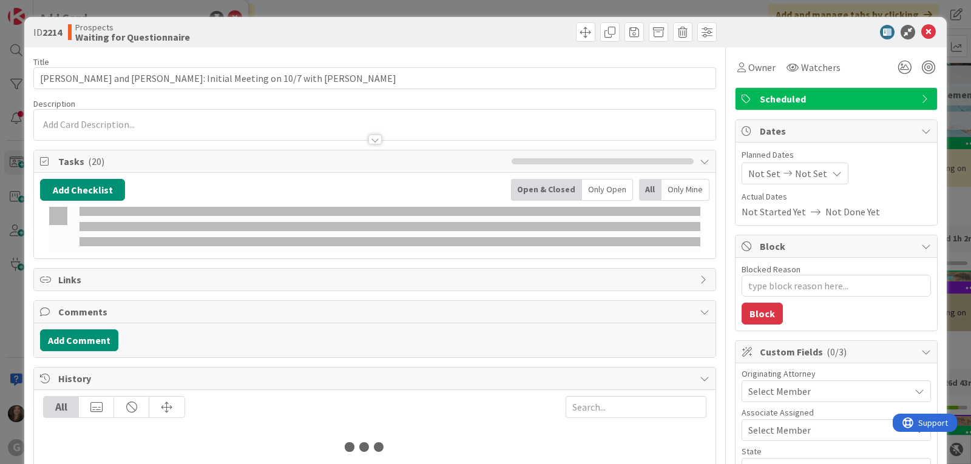
type textarea "x"
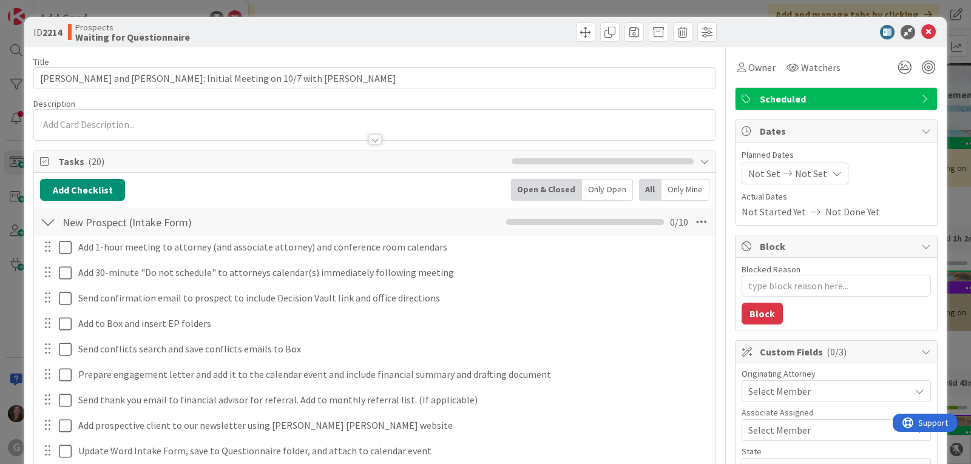
click at [749, 171] on span "Not Set" at bounding box center [765, 173] width 32 height 15
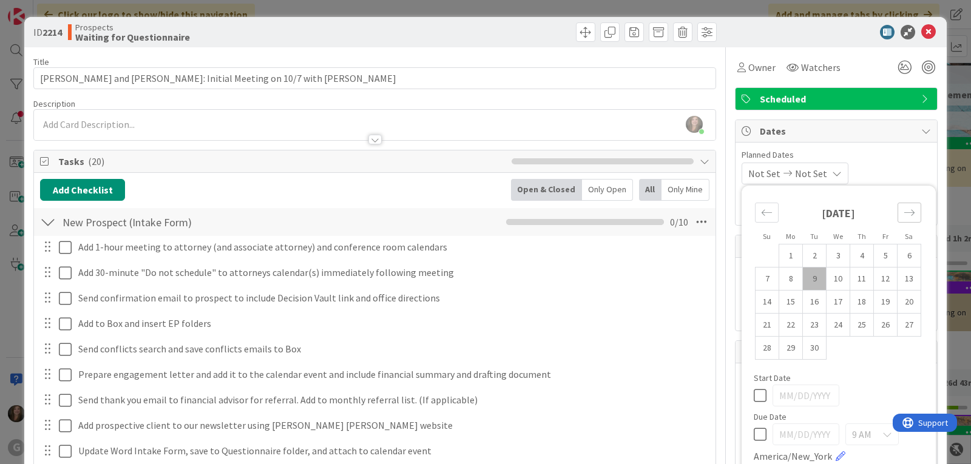
click at [904, 214] on icon "Move forward to switch to the next month." at bounding box center [910, 213] width 12 height 12
click at [808, 272] on td "7" at bounding box center [815, 279] width 24 height 23
type input "[DATE]"
click at [749, 67] on span "Owner" at bounding box center [762, 67] width 27 height 15
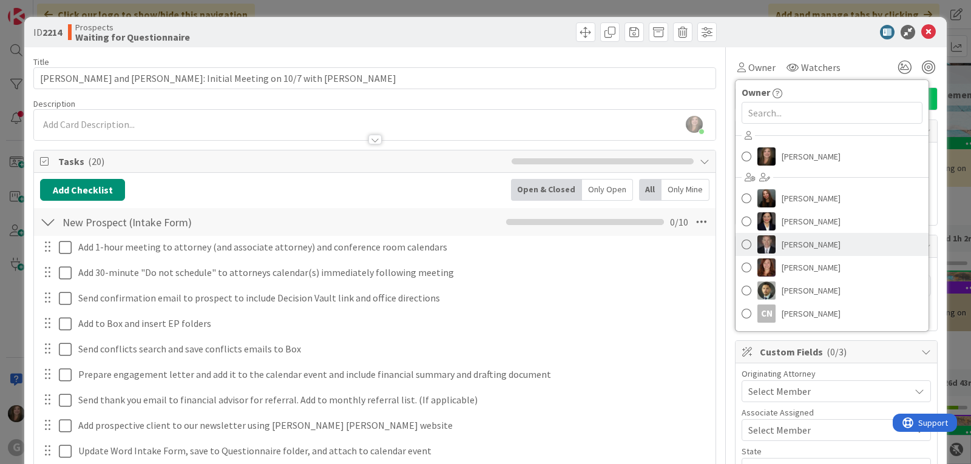
click at [758, 243] on img at bounding box center [767, 245] width 18 height 18
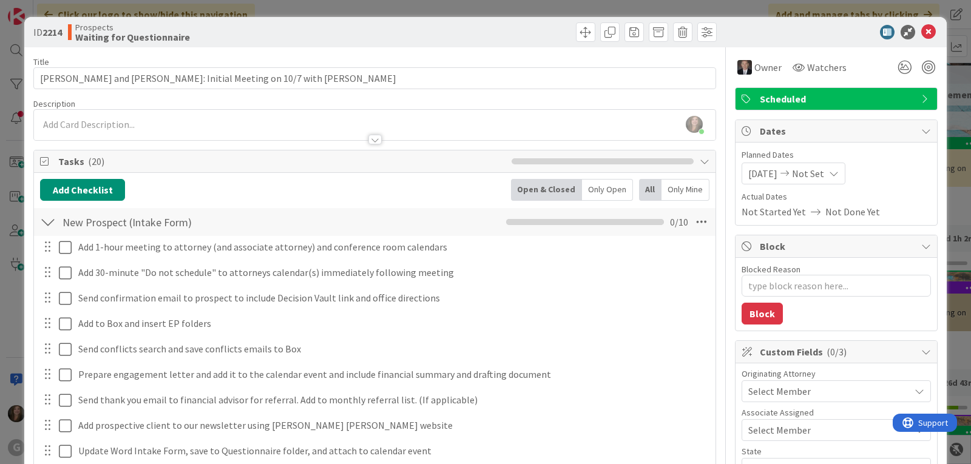
click at [751, 395] on span "Select Member" at bounding box center [780, 391] width 63 height 15
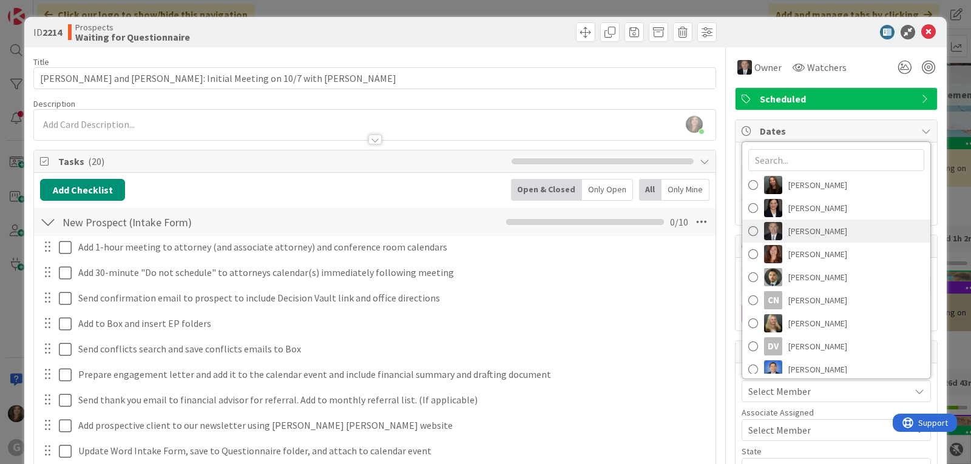
click at [767, 235] on img at bounding box center [773, 231] width 18 height 18
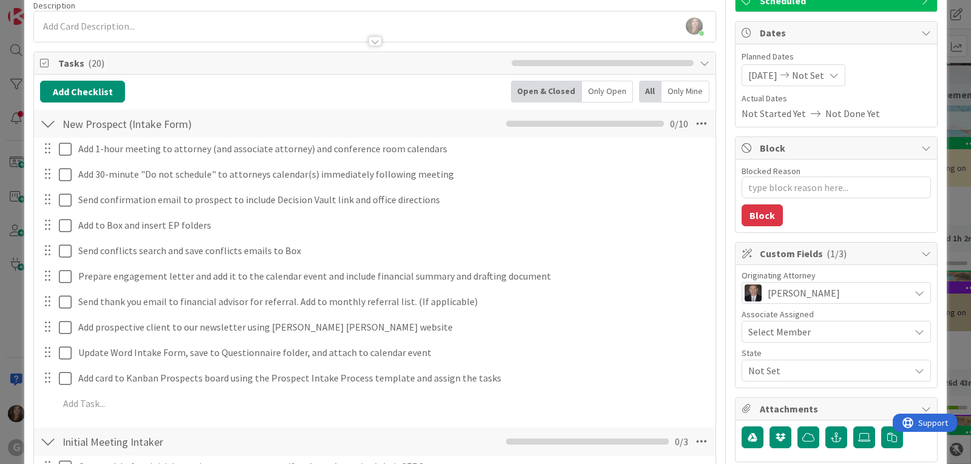
scroll to position [121, 0]
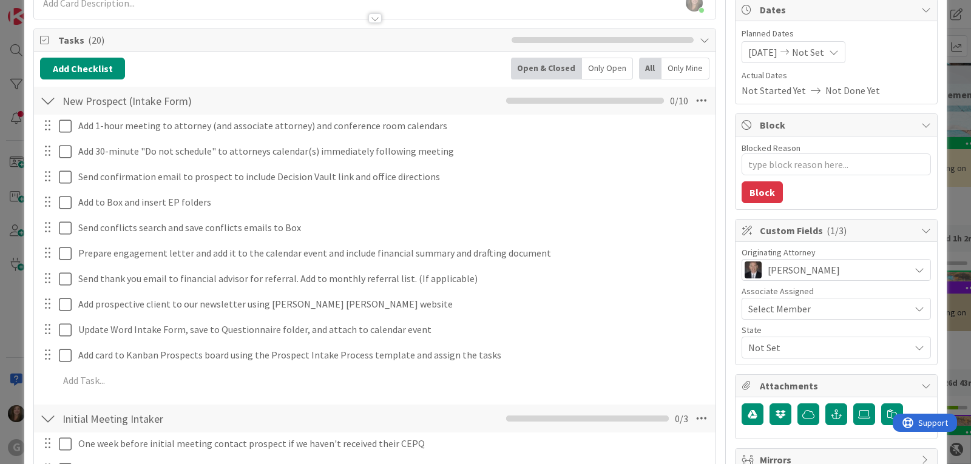
click at [766, 353] on span "Not Set" at bounding box center [829, 348] width 161 height 15
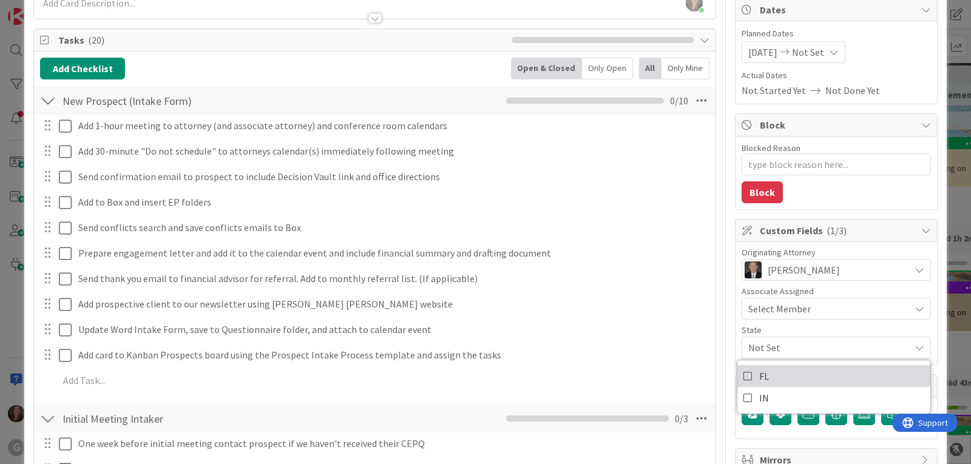
click at [760, 374] on span "FL" at bounding box center [765, 376] width 10 height 18
click at [694, 99] on icon at bounding box center [702, 101] width 22 height 22
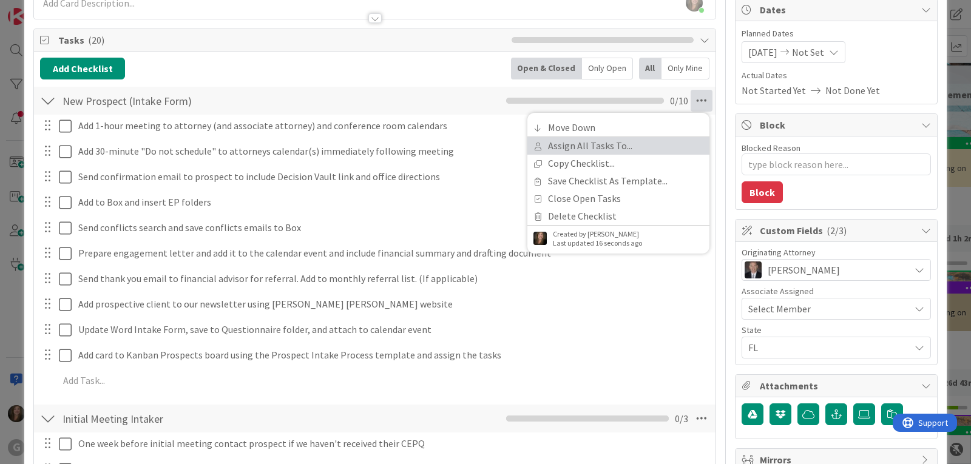
click at [600, 144] on link "Assign All Tasks To..." at bounding box center [619, 146] width 182 height 18
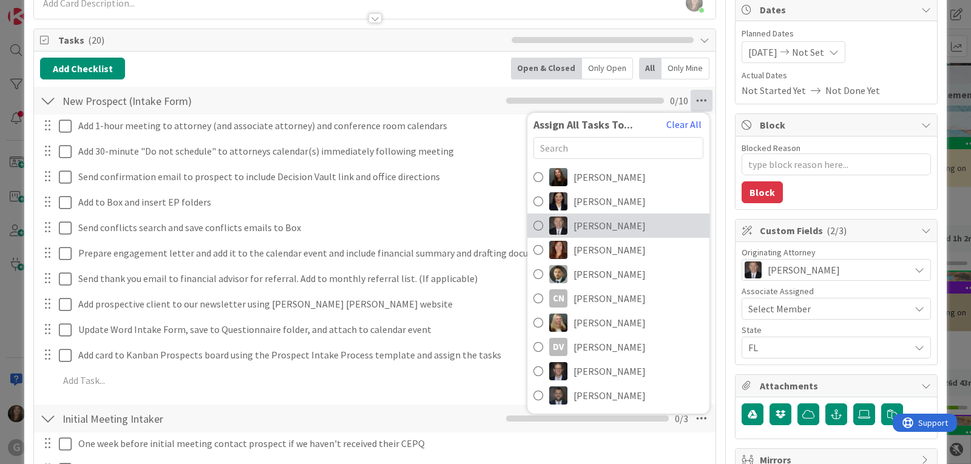
click at [563, 226] on link "[PERSON_NAME]" at bounding box center [619, 226] width 182 height 24
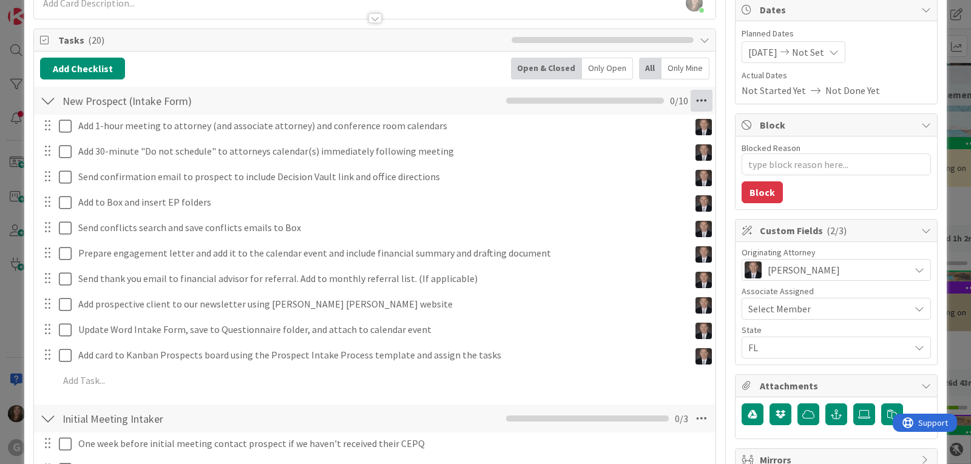
click at [691, 98] on icon at bounding box center [702, 101] width 22 height 22
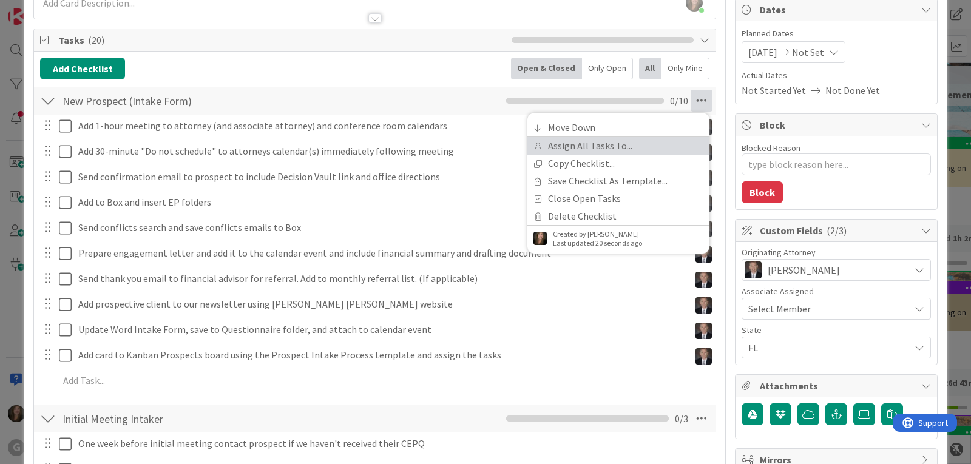
click at [571, 144] on link "Assign All Tasks To..." at bounding box center [619, 146] width 182 height 18
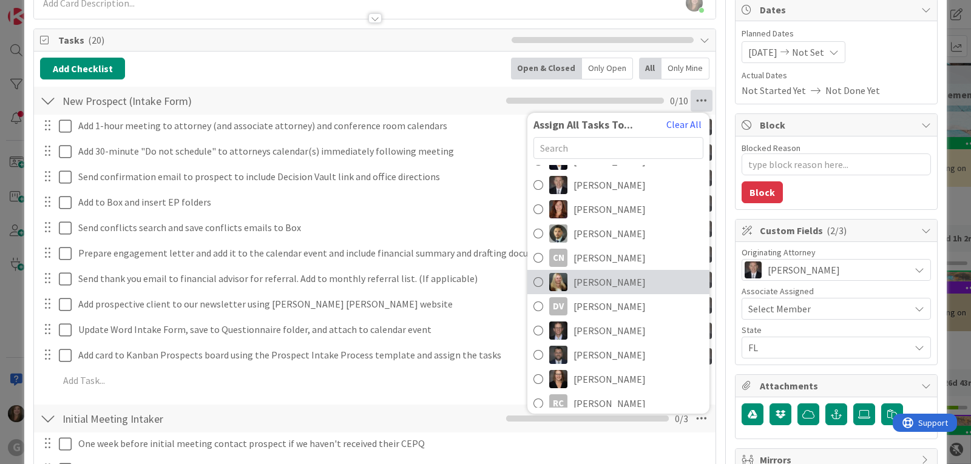
scroll to position [73, 0]
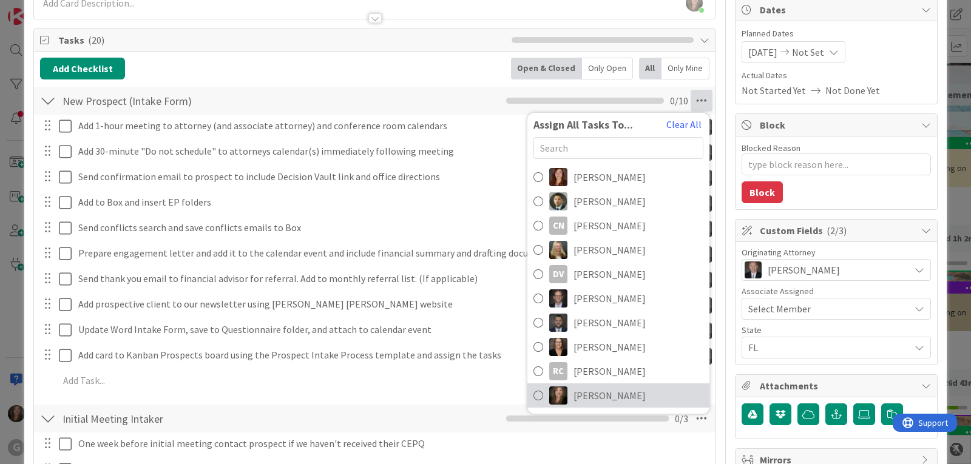
click at [574, 393] on span "[PERSON_NAME]" at bounding box center [610, 396] width 72 height 15
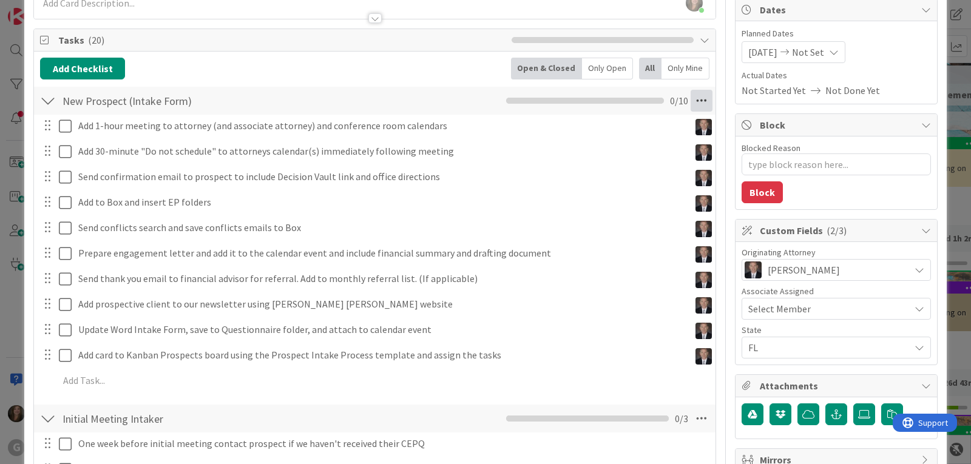
click at [696, 100] on icon at bounding box center [702, 101] width 22 height 22
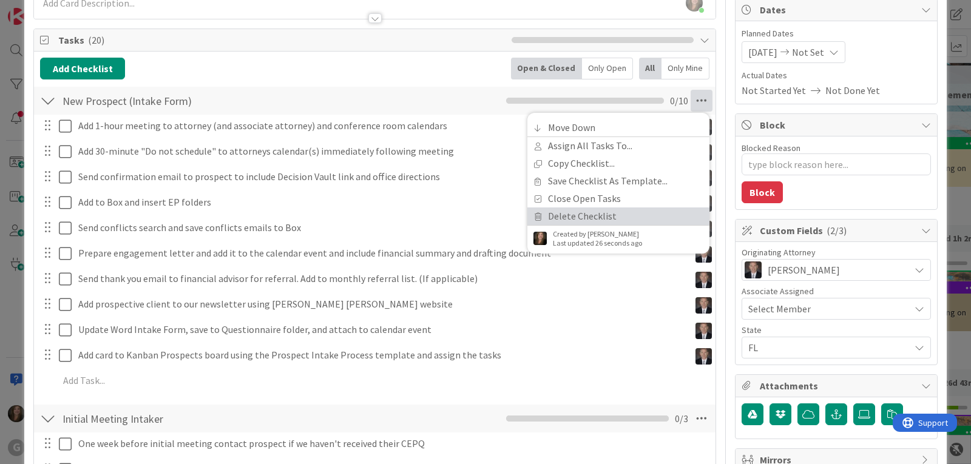
click at [612, 212] on link "Delete Checklist" at bounding box center [619, 217] width 182 height 18
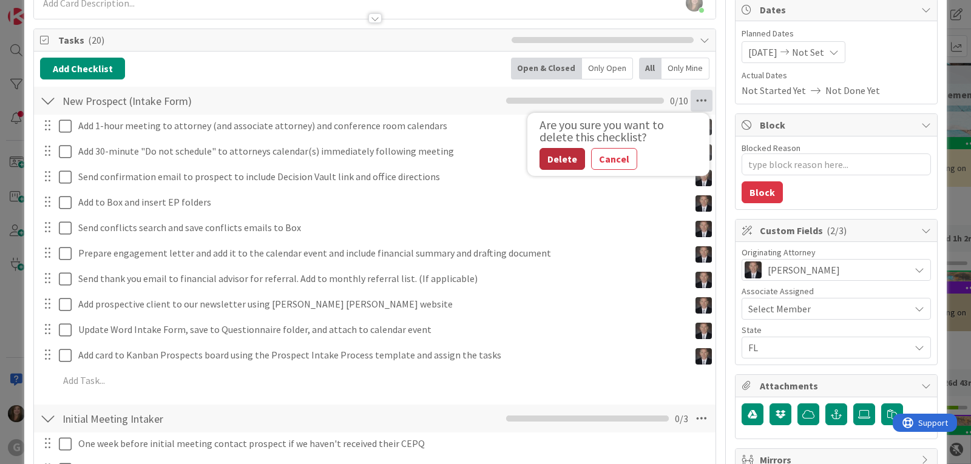
click at [540, 161] on button "Delete" at bounding box center [563, 159] width 46 height 22
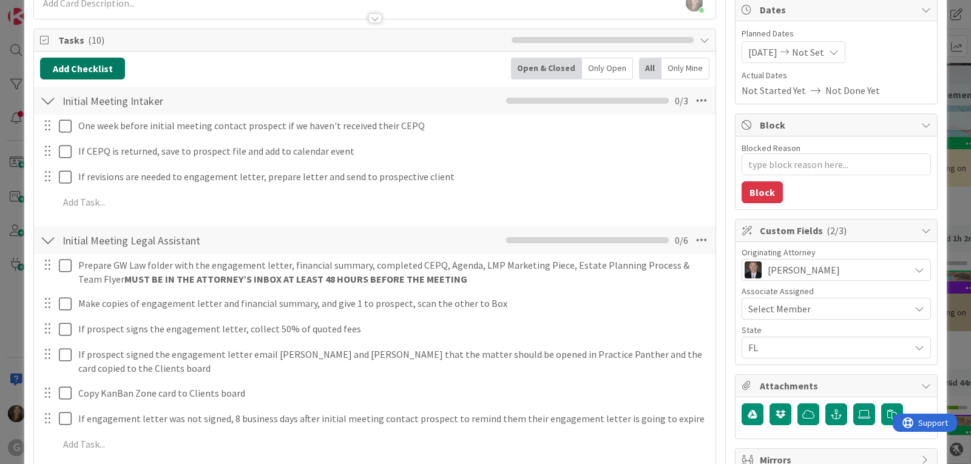
click at [75, 68] on button "Add Checklist" at bounding box center [82, 69] width 85 height 22
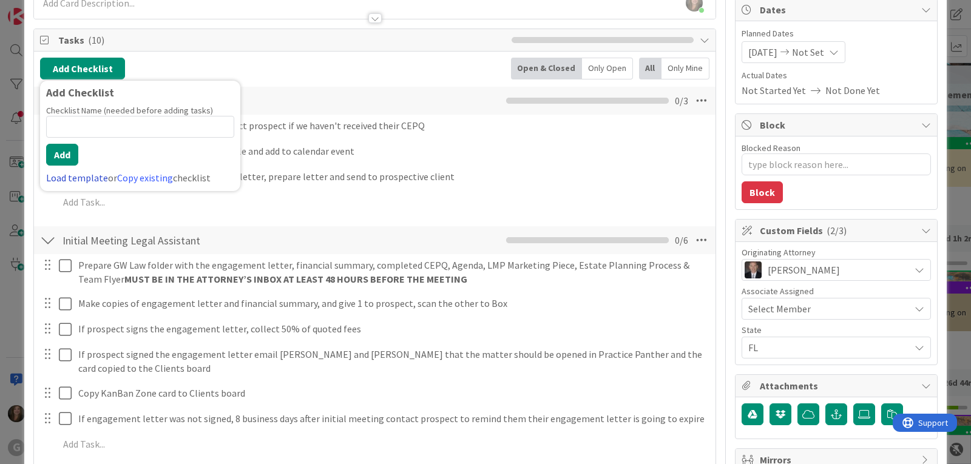
click at [55, 174] on link "Load template" at bounding box center [77, 178] width 62 height 12
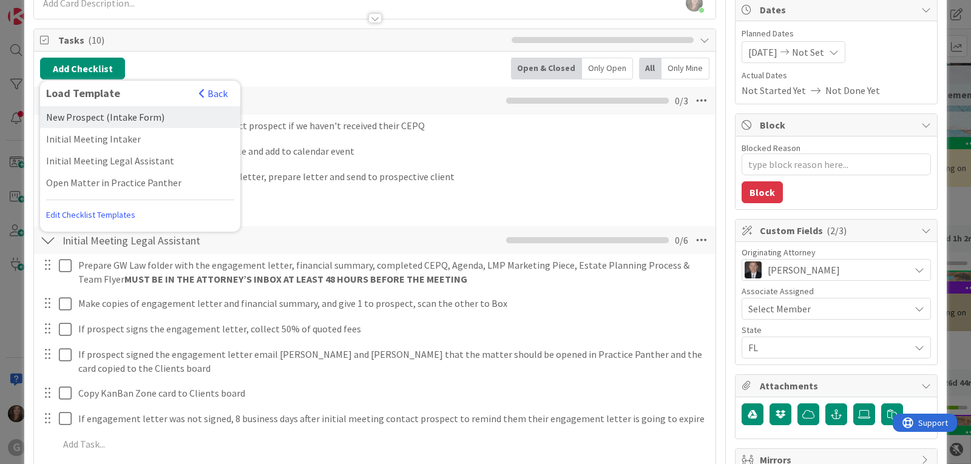
click at [64, 119] on div "New Prospect (Intake Form)" at bounding box center [140, 117] width 200 height 22
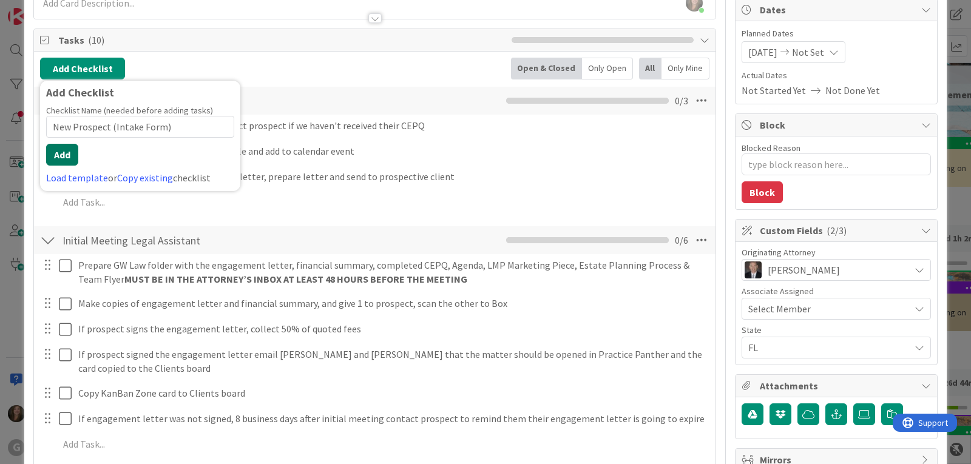
click at [69, 154] on button "Add" at bounding box center [62, 155] width 32 height 22
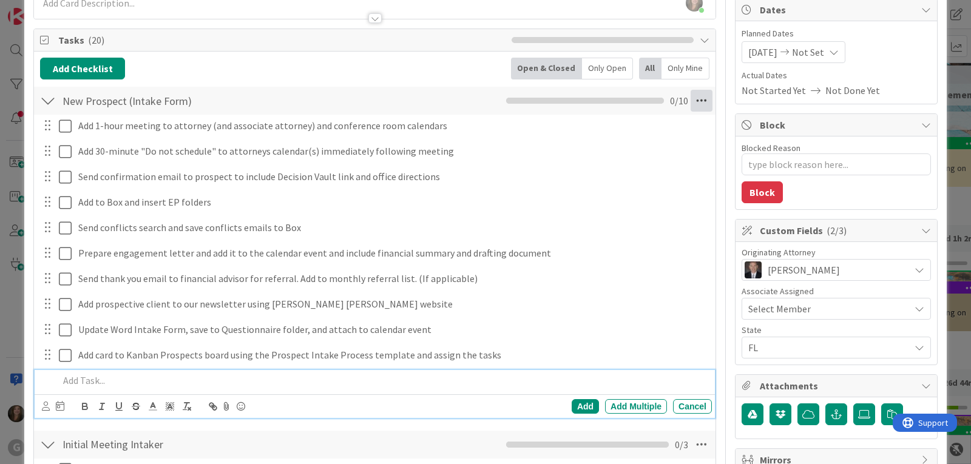
click at [691, 103] on icon at bounding box center [702, 101] width 22 height 22
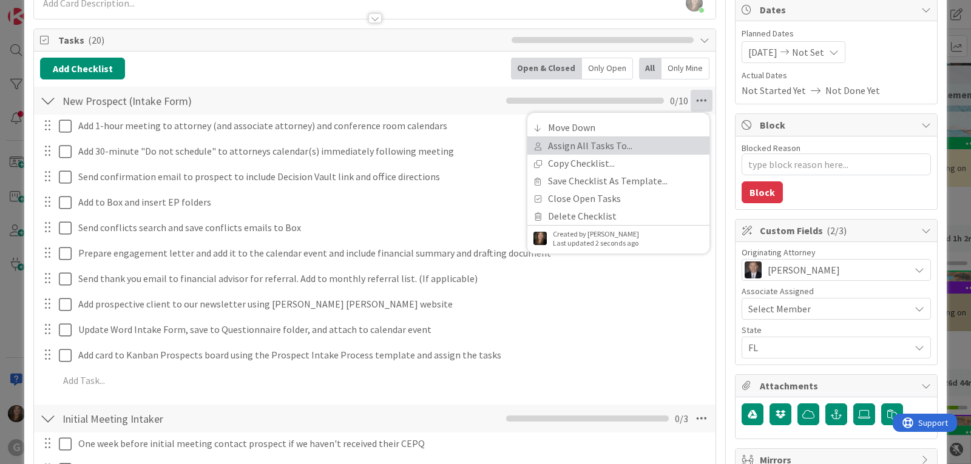
click at [629, 147] on link "Assign All Tasks To..." at bounding box center [619, 146] width 182 height 18
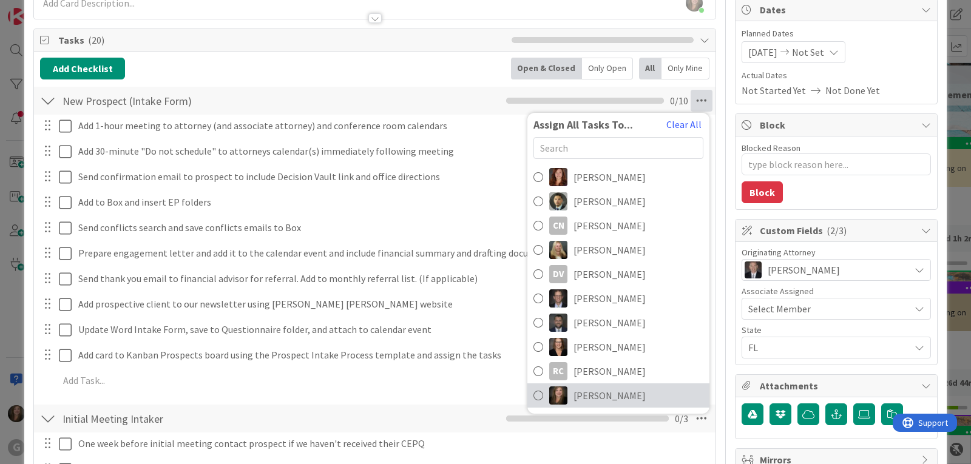
click at [574, 397] on span "[PERSON_NAME]" at bounding box center [610, 396] width 72 height 15
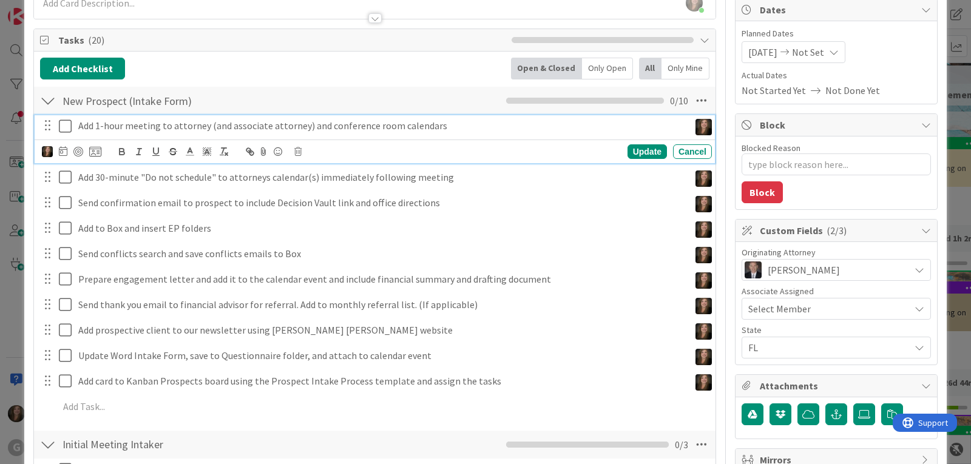
click at [64, 127] on icon at bounding box center [65, 126] width 13 height 15
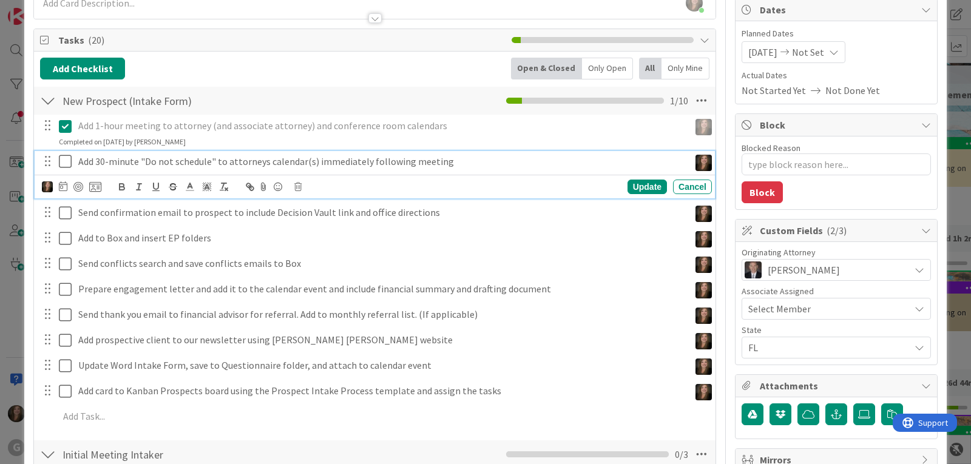
click at [67, 163] on icon at bounding box center [65, 161] width 13 height 15
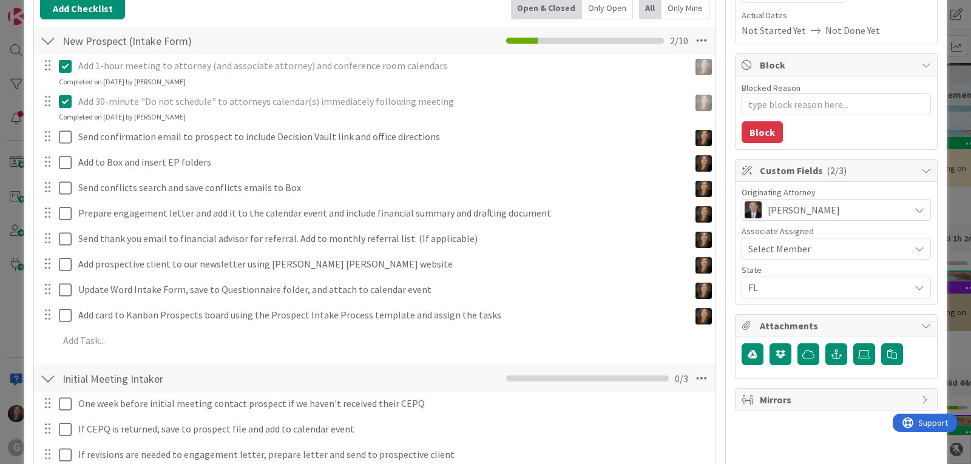
scroll to position [61, 0]
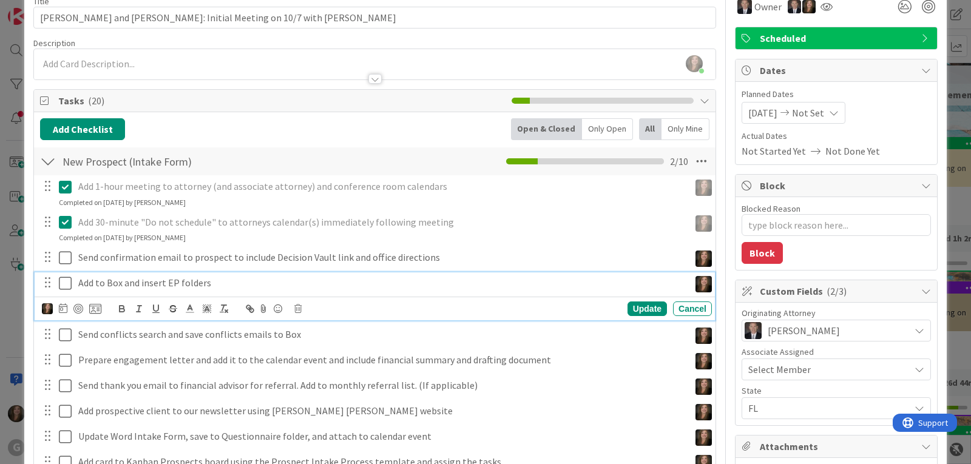
click at [66, 284] on icon at bounding box center [65, 283] width 13 height 15
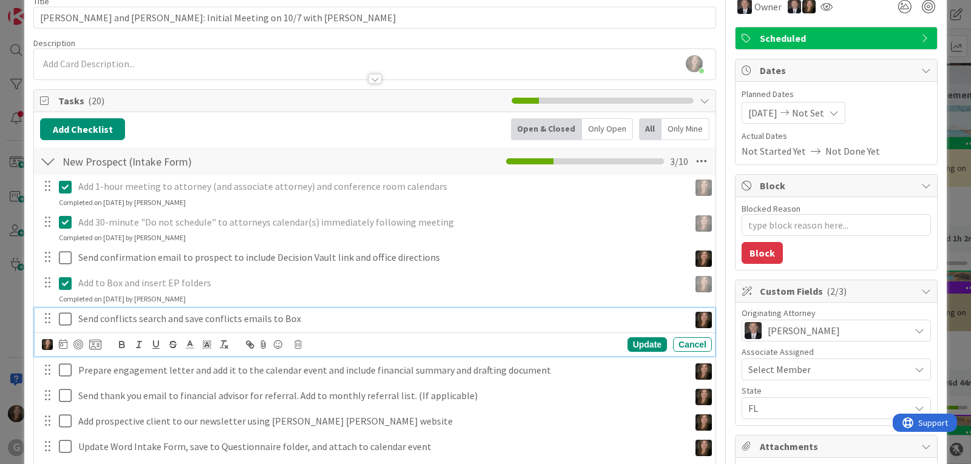
click at [63, 321] on icon at bounding box center [65, 319] width 13 height 15
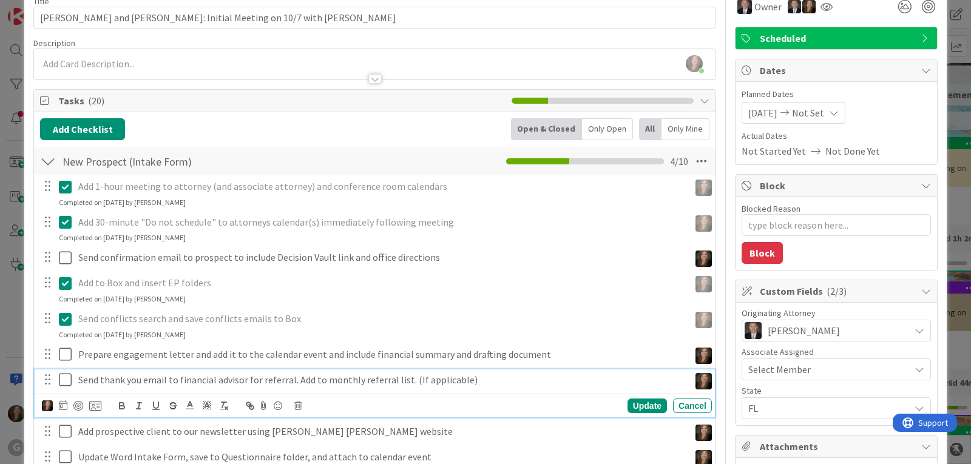
click at [64, 384] on icon at bounding box center [65, 380] width 13 height 15
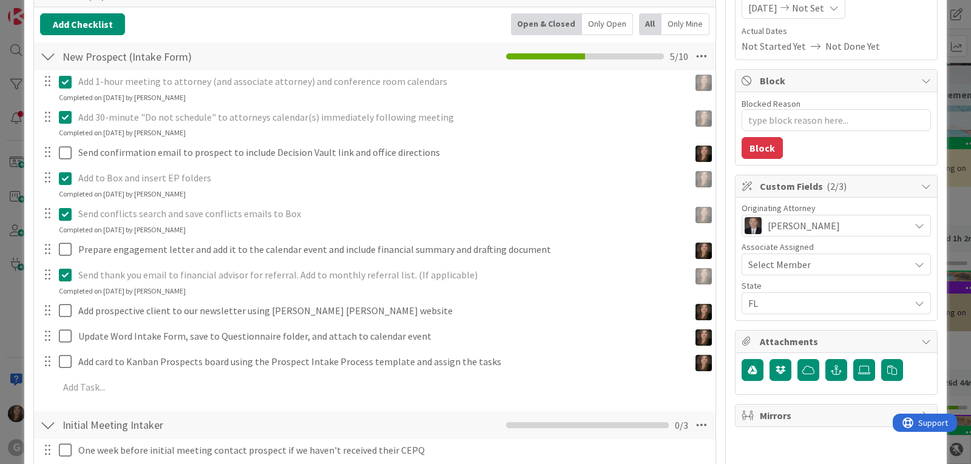
scroll to position [182, 0]
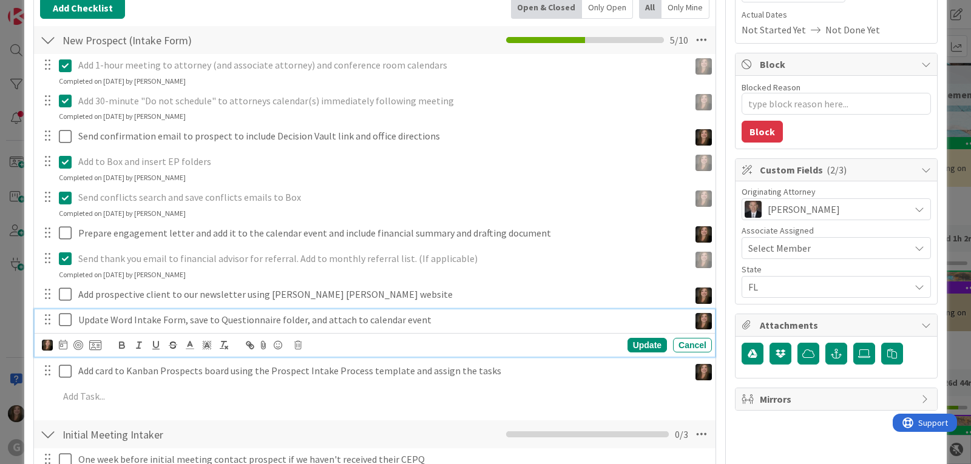
click at [67, 321] on icon at bounding box center [65, 320] width 13 height 15
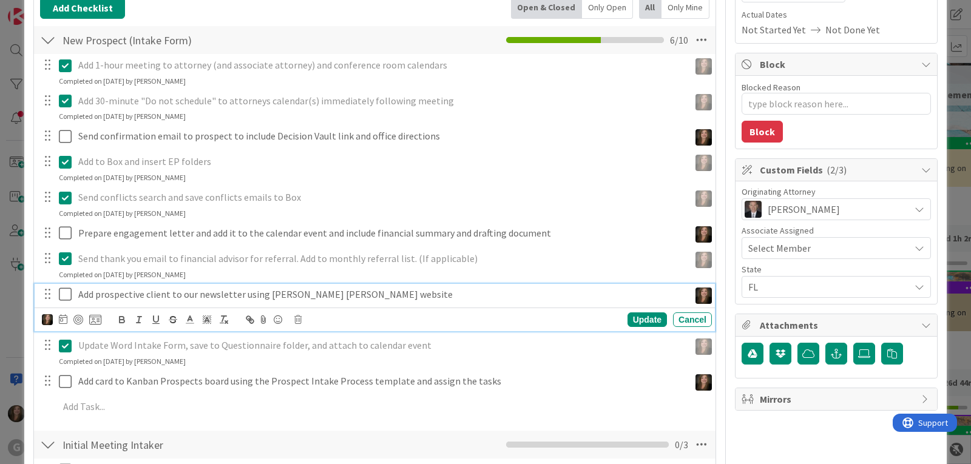
click at [64, 291] on icon at bounding box center [65, 294] width 13 height 15
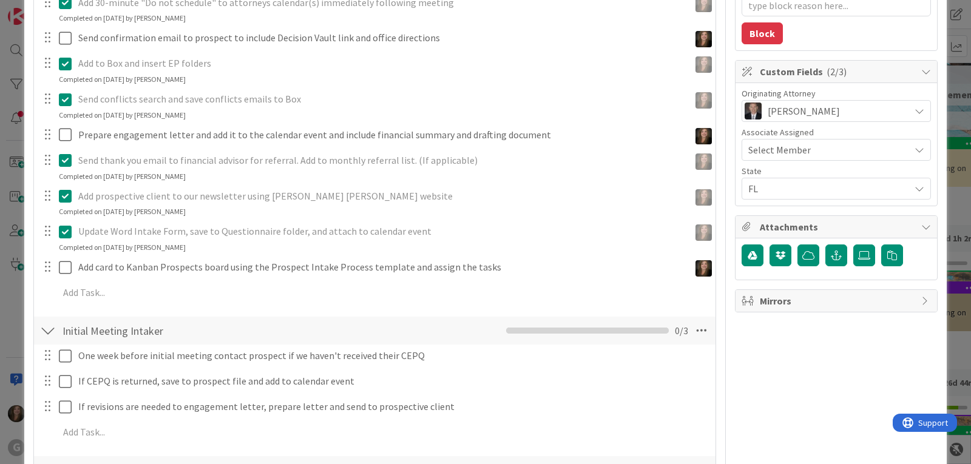
scroll to position [304, 0]
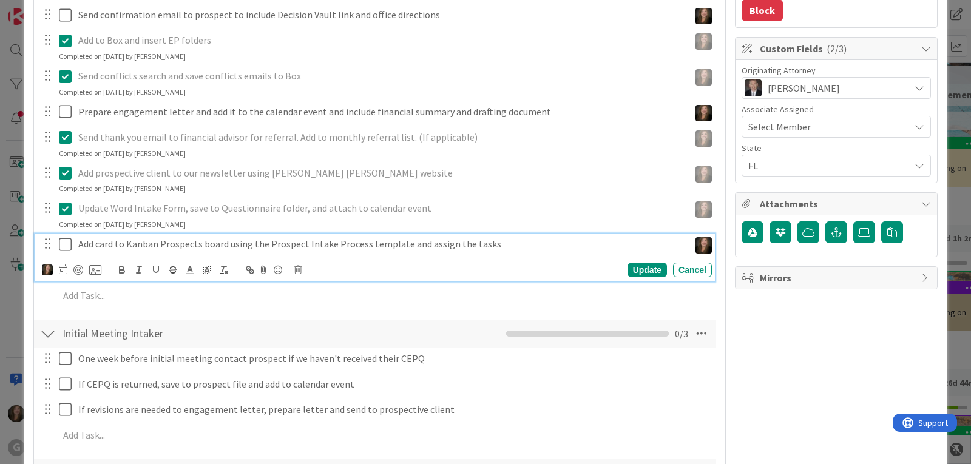
click at [64, 247] on icon at bounding box center [65, 244] width 13 height 15
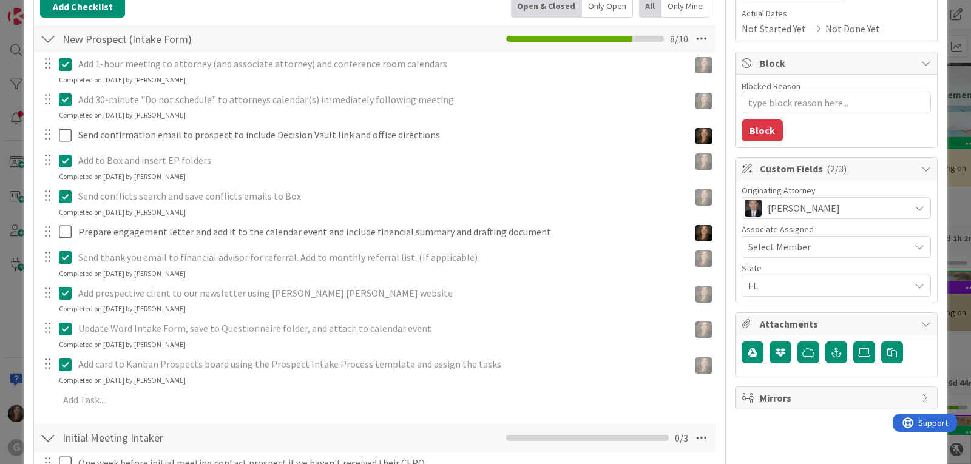
scroll to position [182, 0]
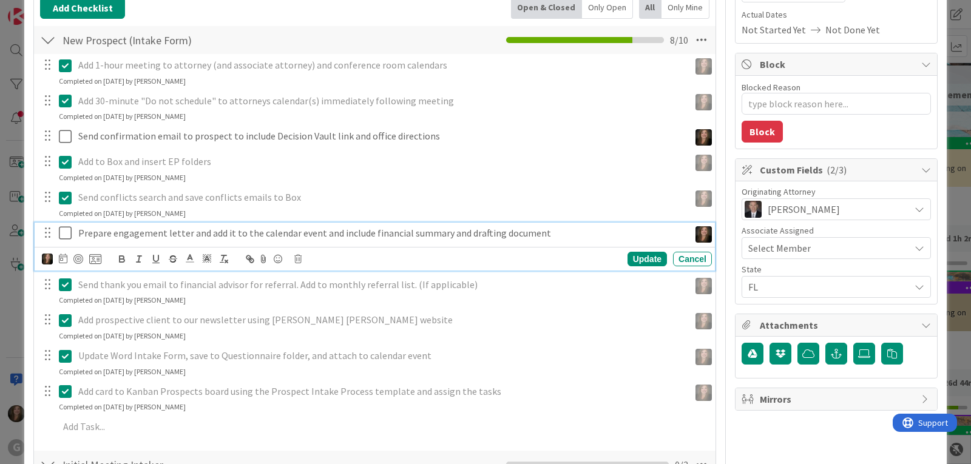
click at [65, 232] on icon at bounding box center [65, 233] width 13 height 15
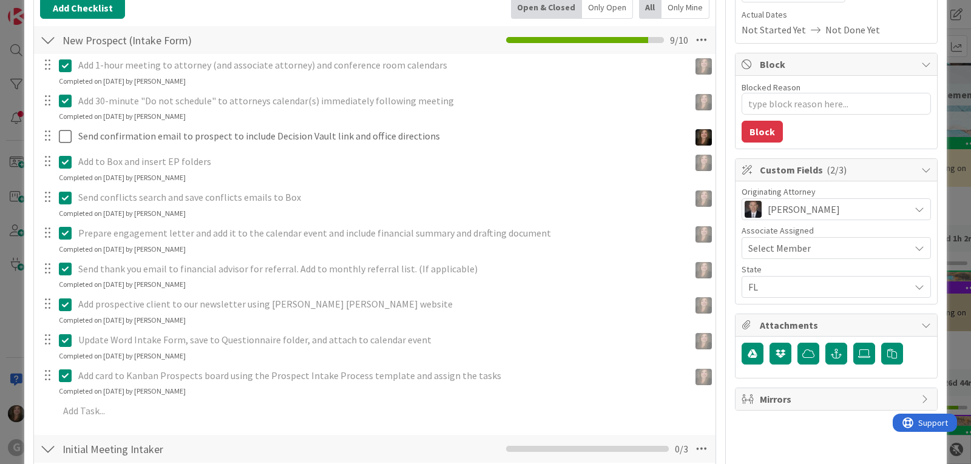
type textarea "x"
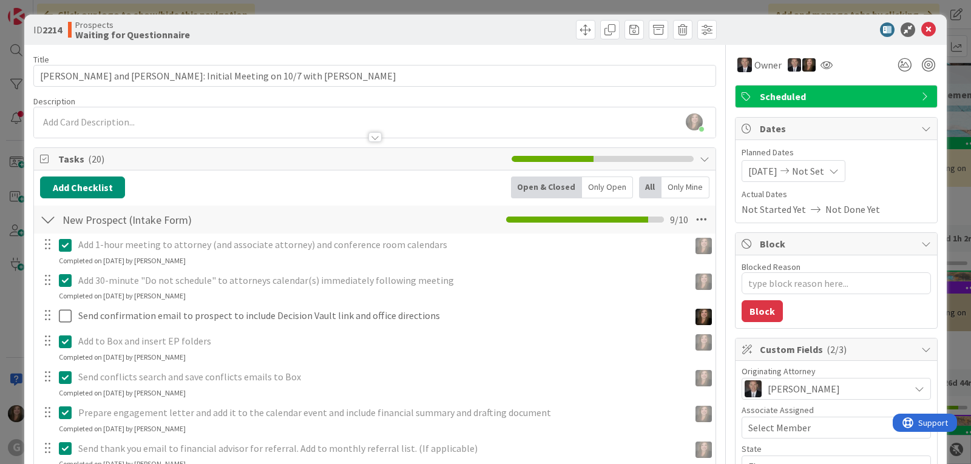
scroll to position [0, 0]
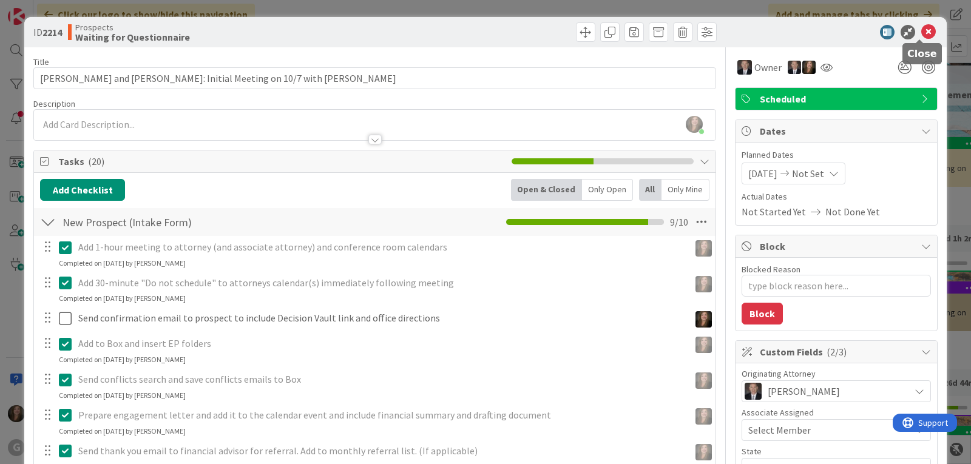
click at [922, 29] on icon at bounding box center [929, 32] width 15 height 15
